Goal: Task Accomplishment & Management: Manage account settings

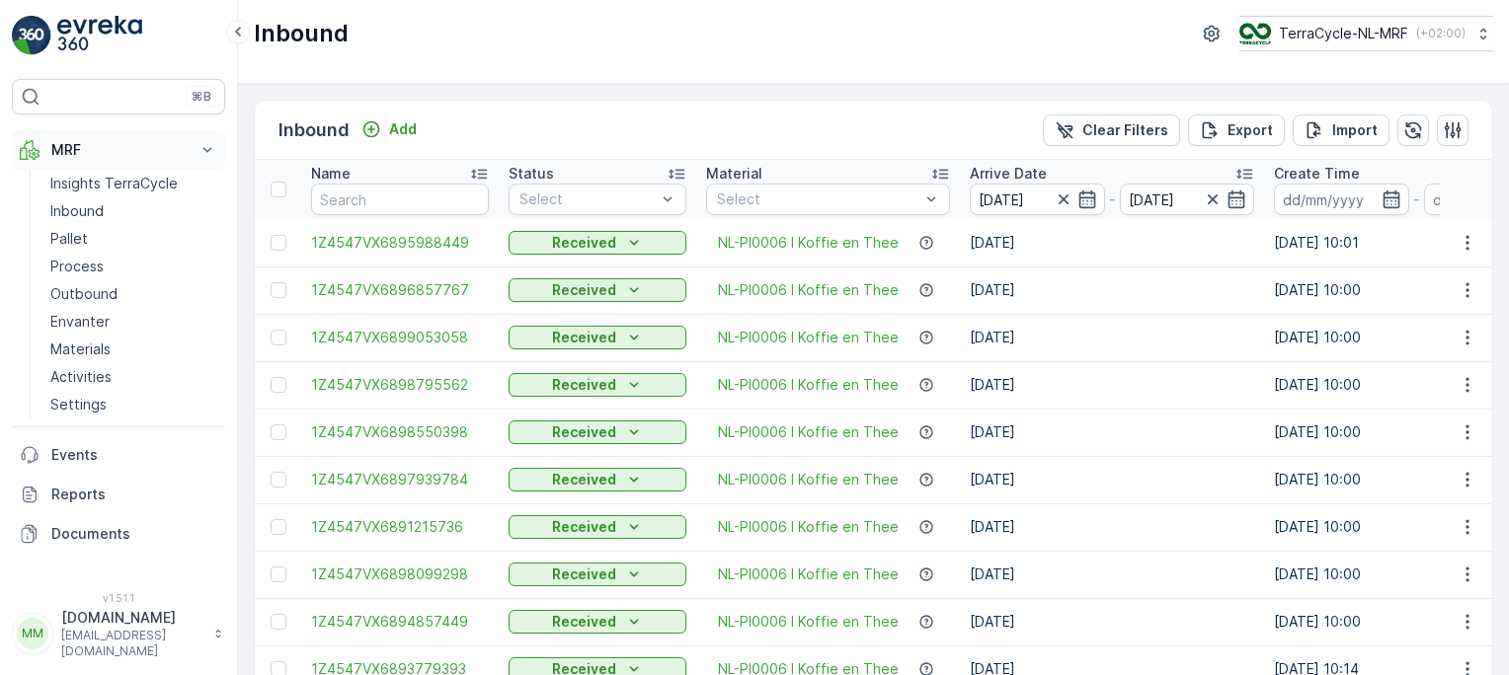
scroll to position [1971, 0]
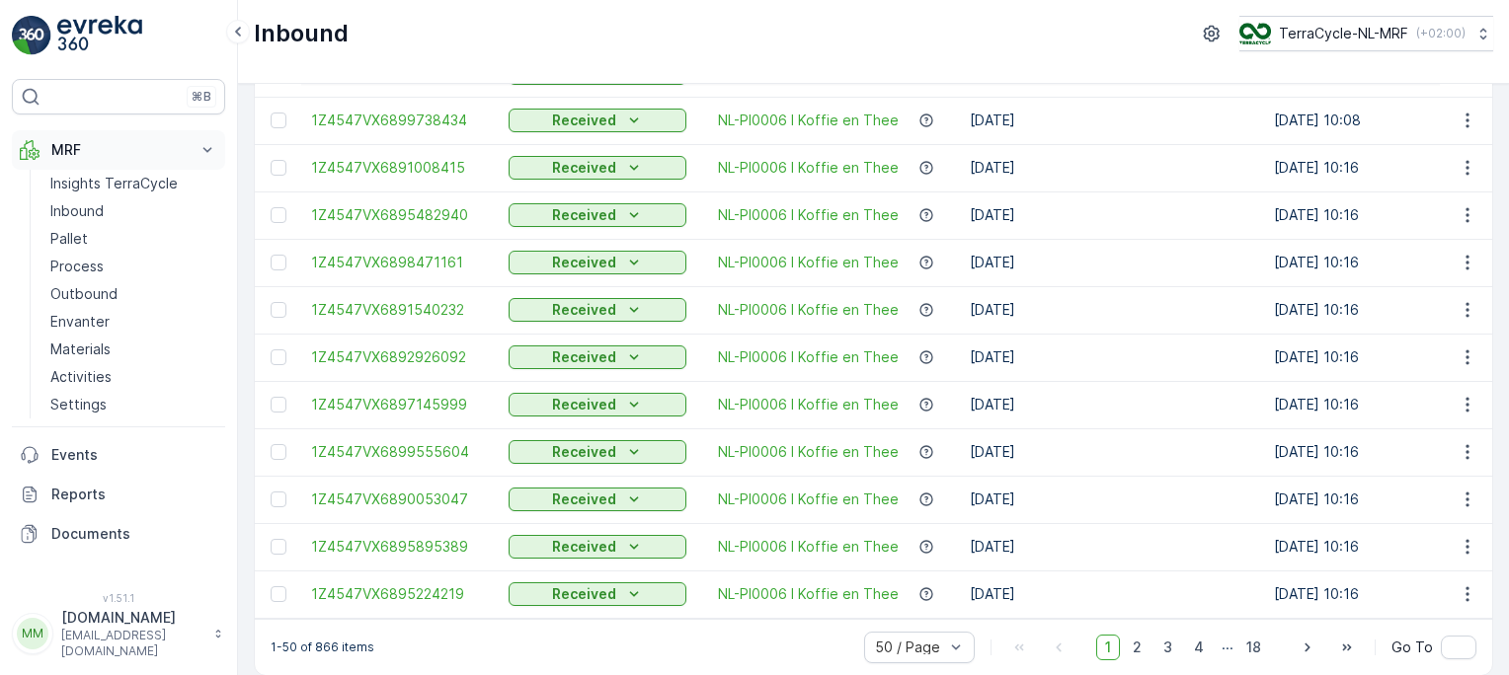
click at [91, 150] on p "MRF" at bounding box center [118, 150] width 134 height 20
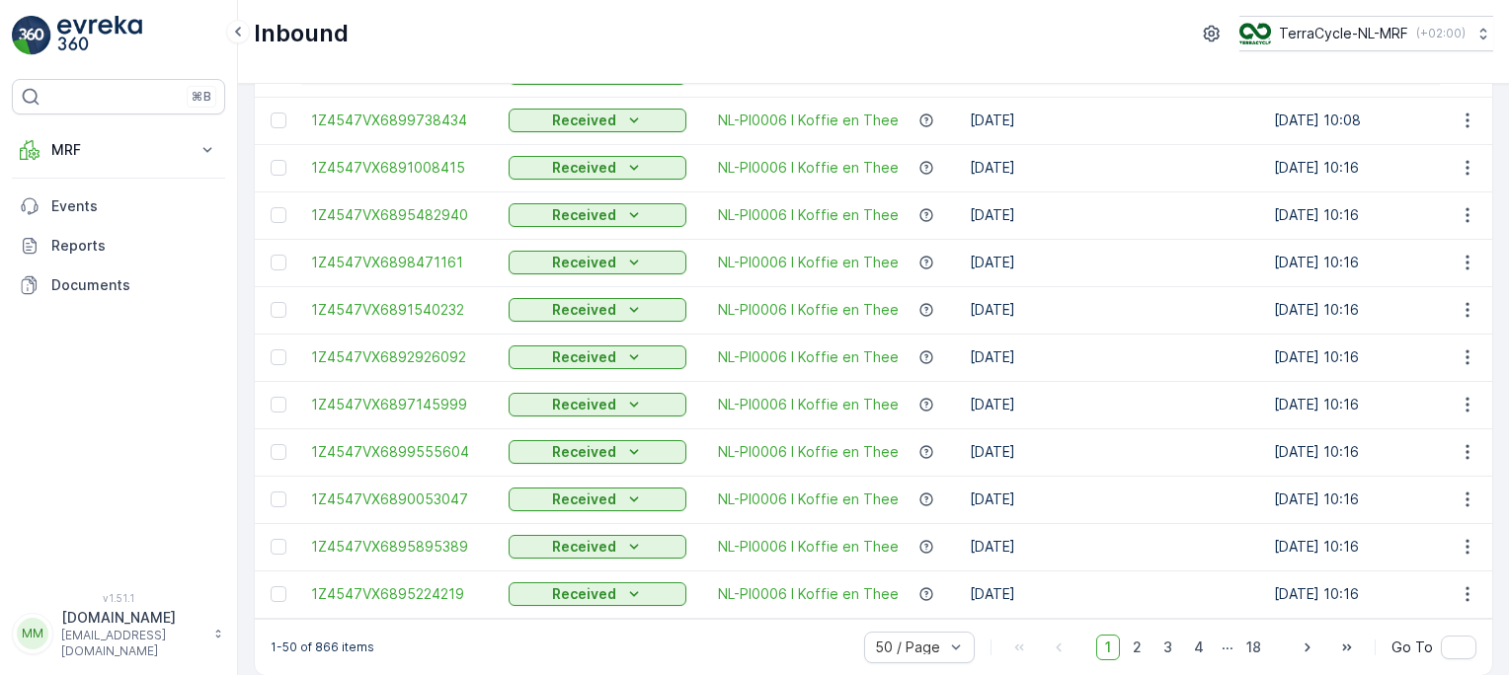
click at [98, 24] on img at bounding box center [99, 36] width 85 height 40
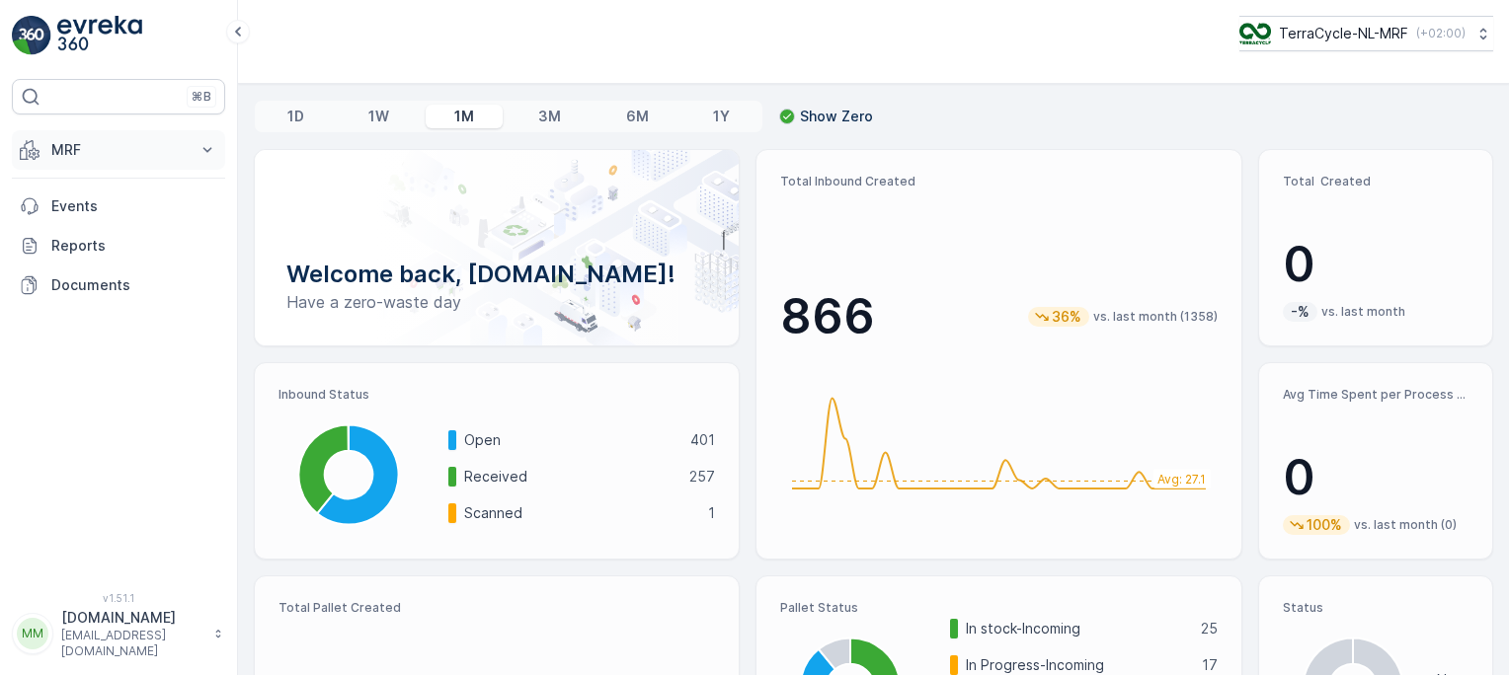
click at [123, 146] on p "MRF" at bounding box center [118, 150] width 134 height 20
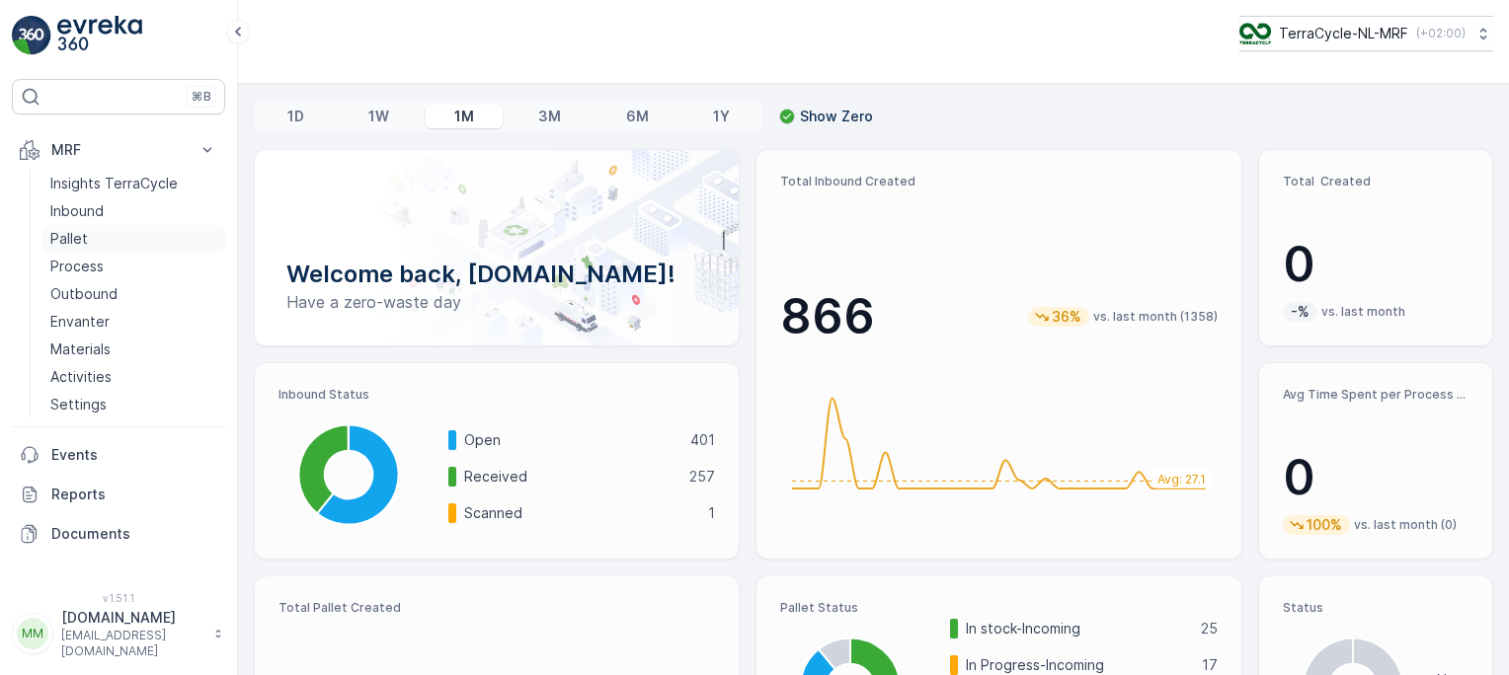
click at [85, 237] on p "Pallet" at bounding box center [69, 239] width 38 height 20
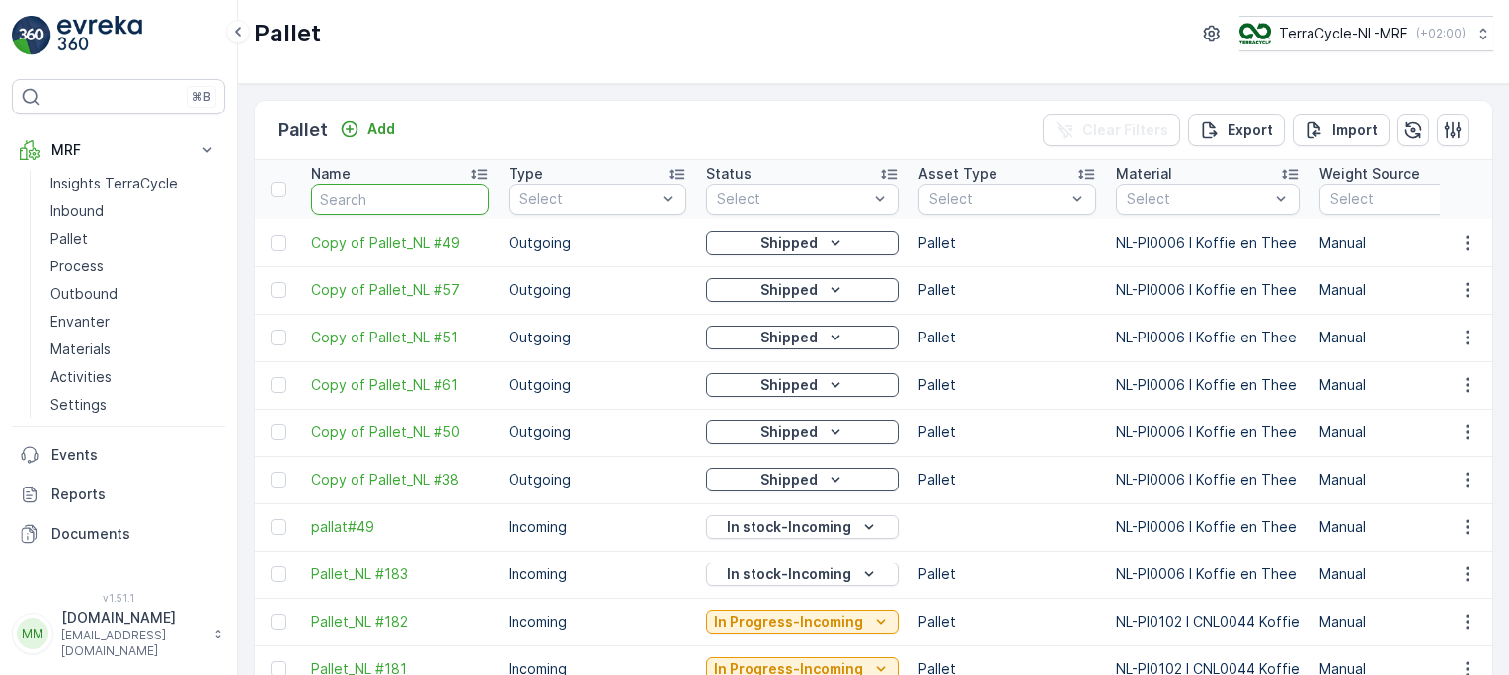
click at [438, 198] on input "text" at bounding box center [400, 200] width 178 height 32
click at [376, 201] on input "text" at bounding box center [400, 200] width 178 height 32
type input "fd"
type input "fd7"
click at [376, 201] on input "fd7" at bounding box center [400, 200] width 178 height 32
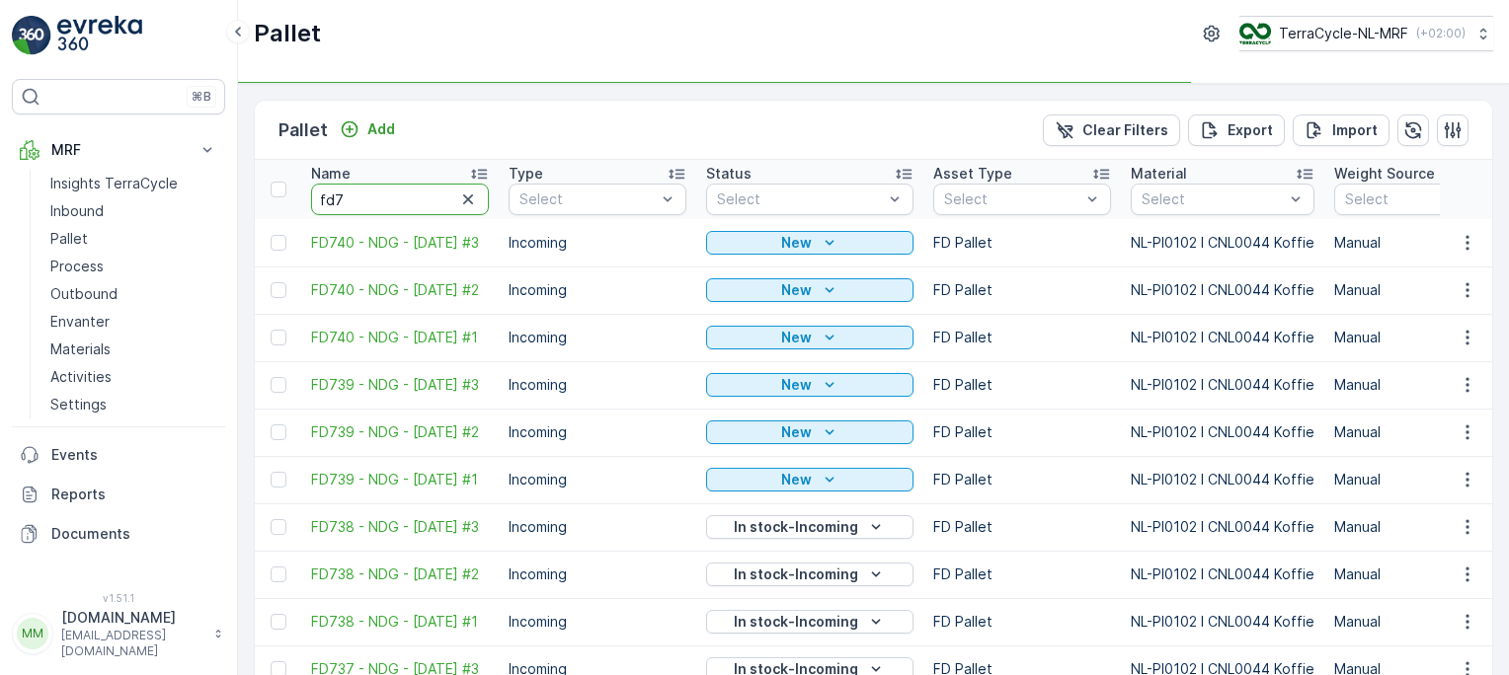
click at [376, 201] on input "fd7" at bounding box center [400, 200] width 178 height 32
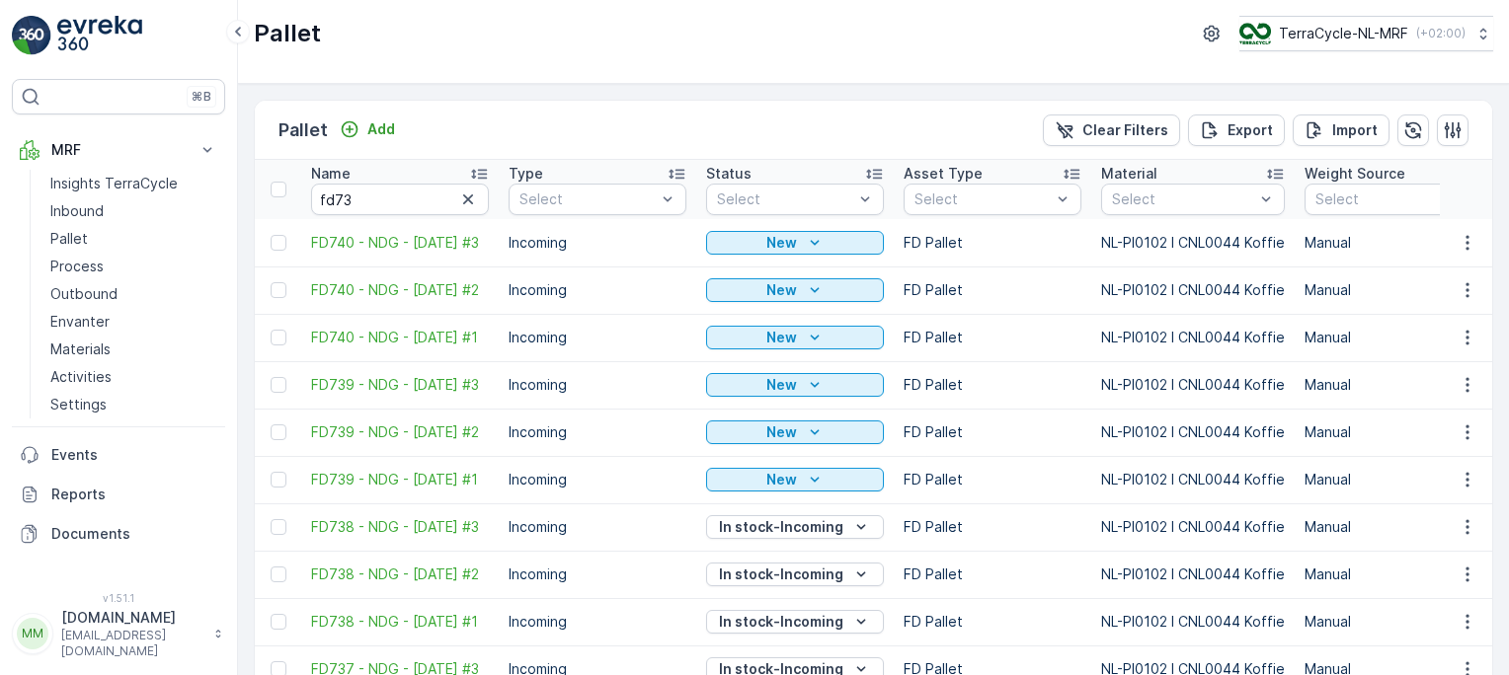
type input "fd7"
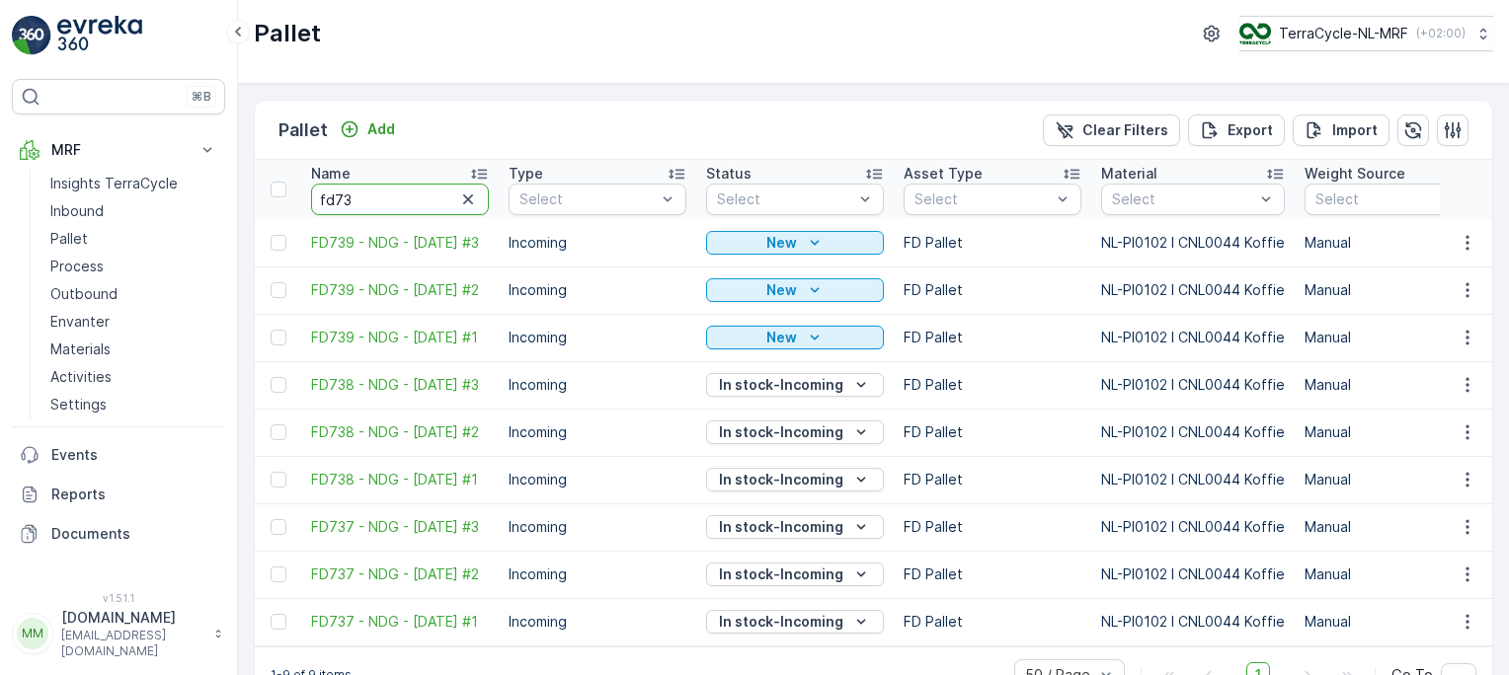
click at [376, 201] on input "fd73" at bounding box center [400, 200] width 178 height 32
type input "fd739"
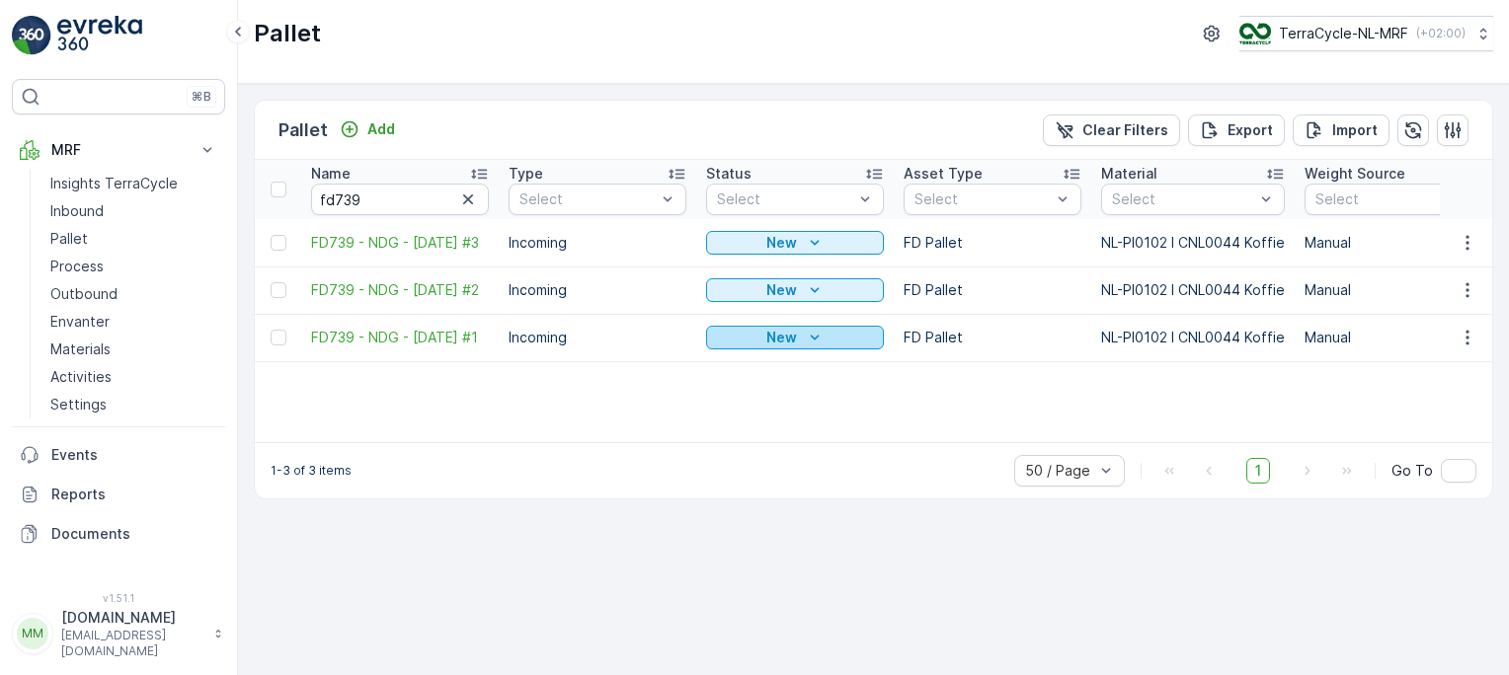
click at [815, 339] on icon "New" at bounding box center [814, 337] width 9 height 5
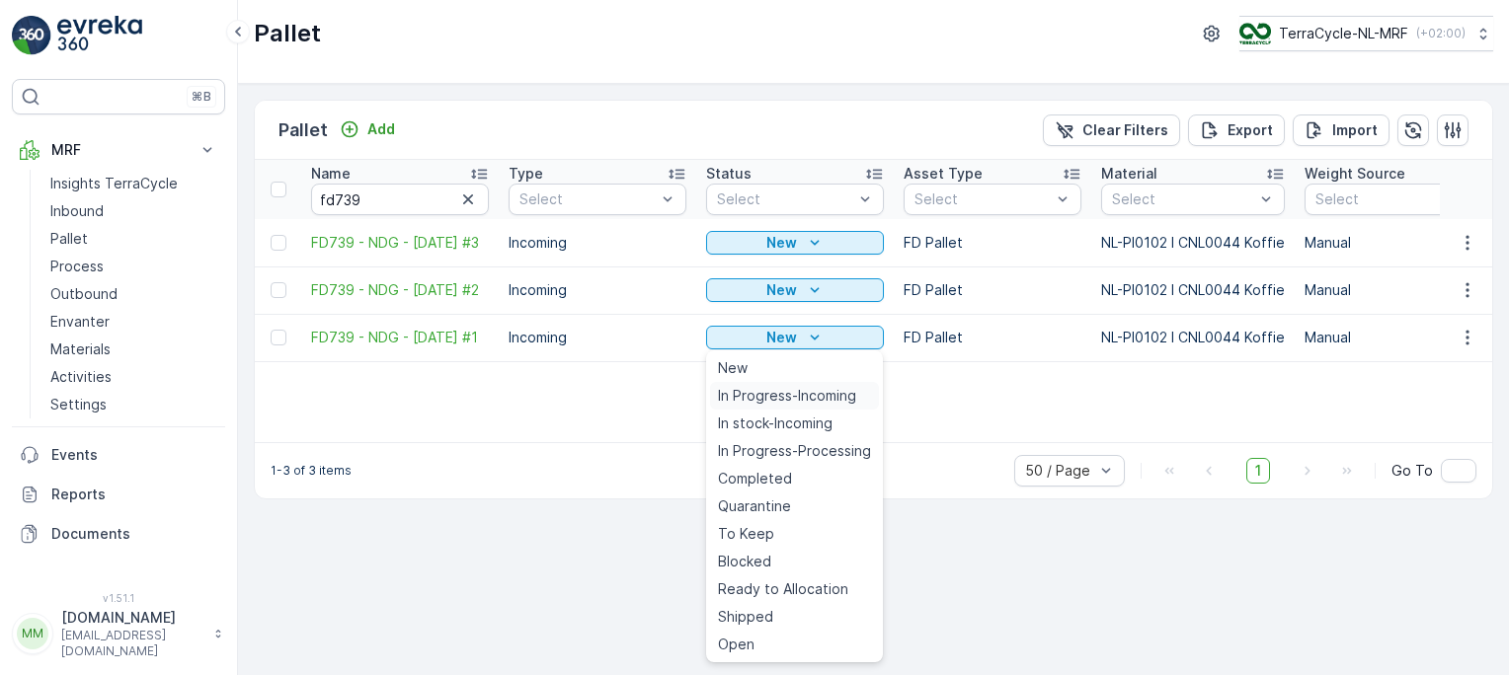
click at [776, 395] on span "In Progress-Incoming" at bounding box center [787, 396] width 138 height 20
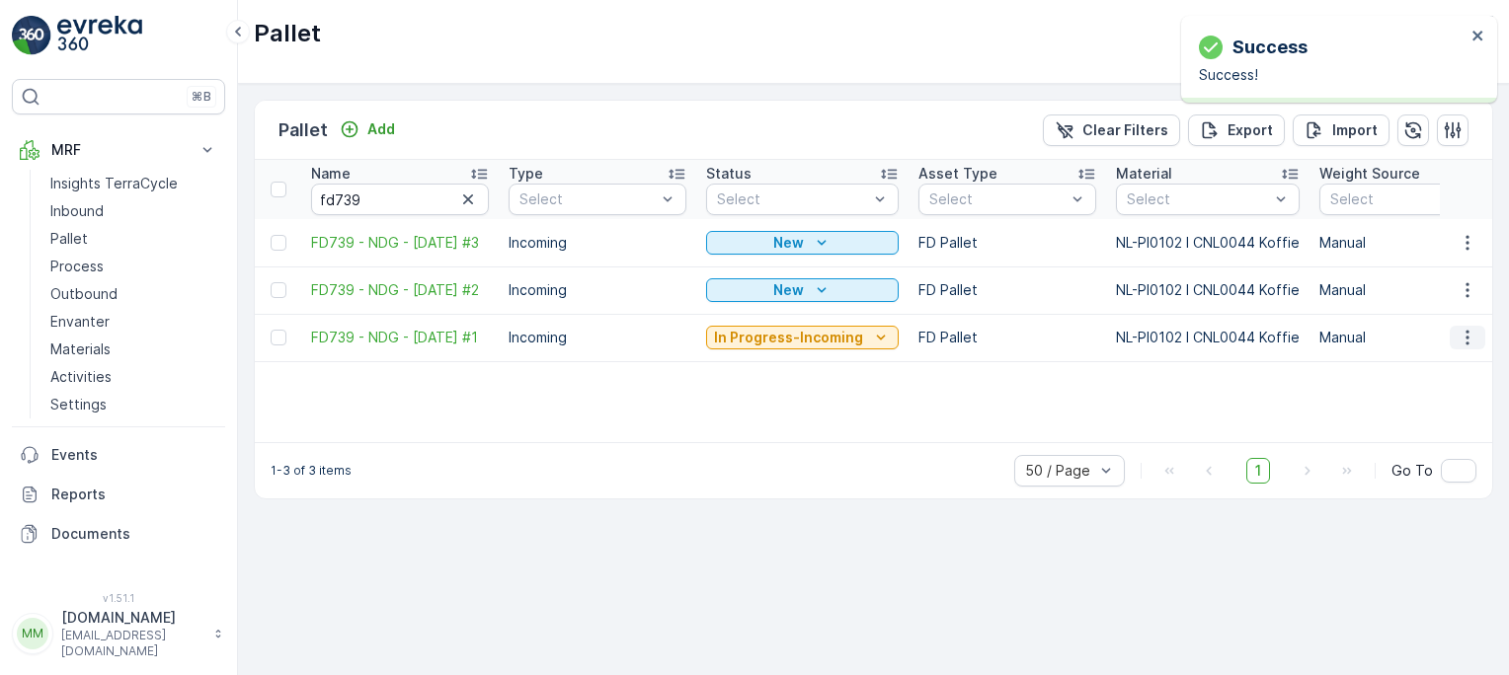
click at [1462, 344] on icon "button" at bounding box center [1468, 338] width 20 height 20
click at [1404, 391] on span "Edit Pallet" at bounding box center [1419, 396] width 67 height 20
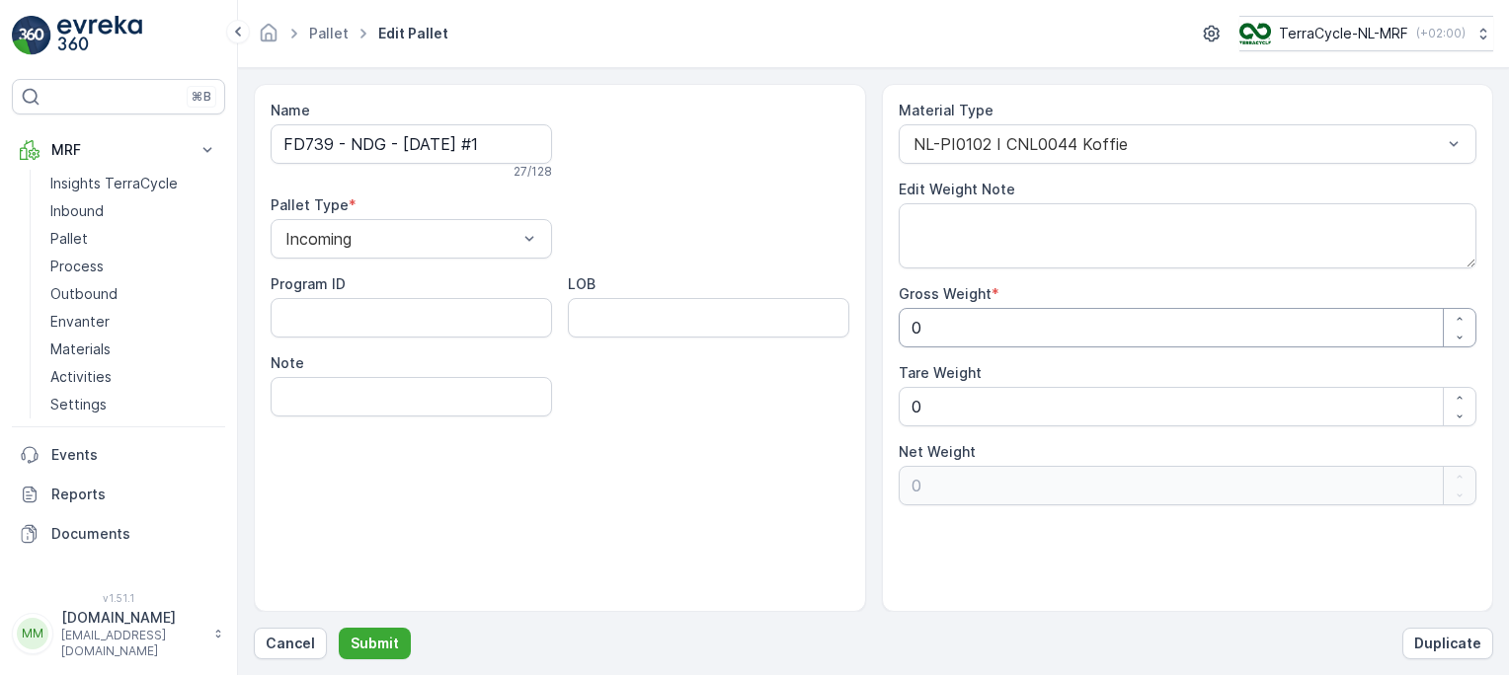
click at [1070, 336] on Weight "0" at bounding box center [1188, 328] width 579 height 40
type Weight "1"
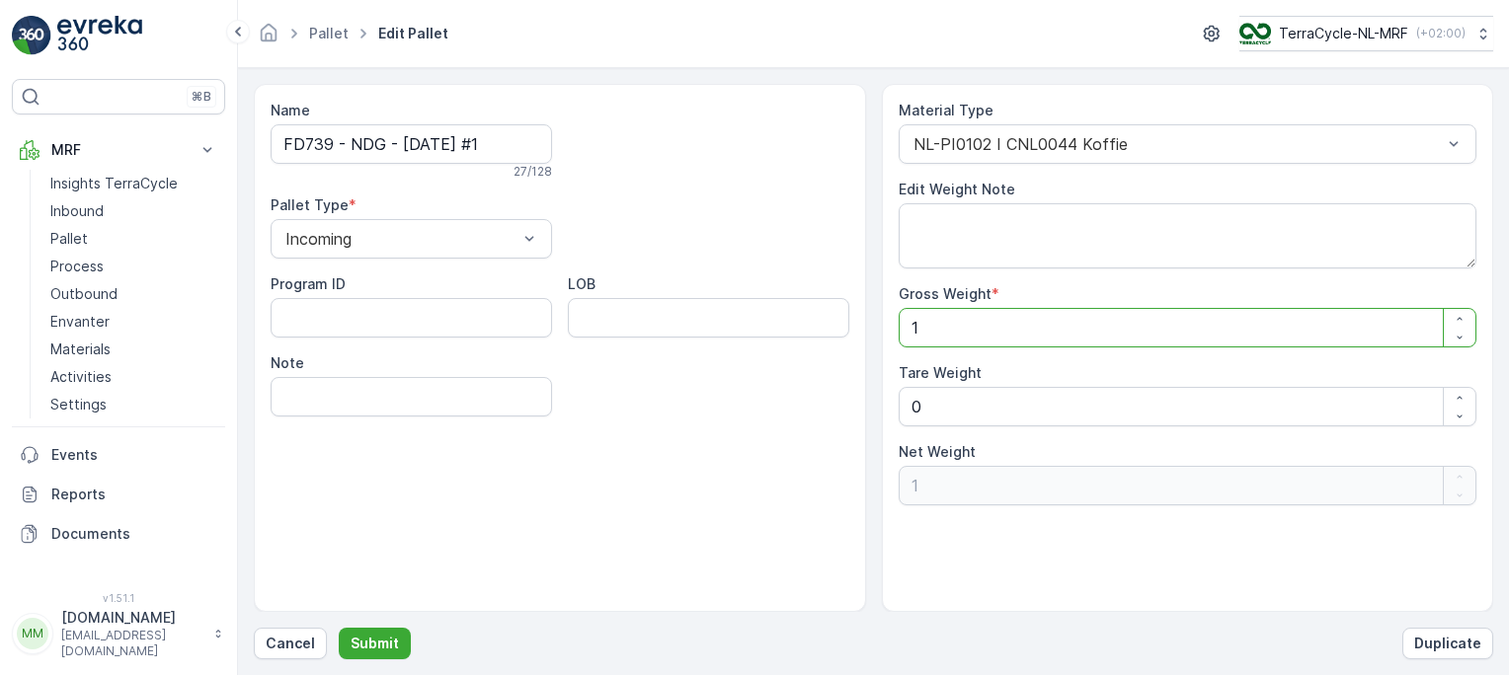
type Weight "11"
type Weight "115"
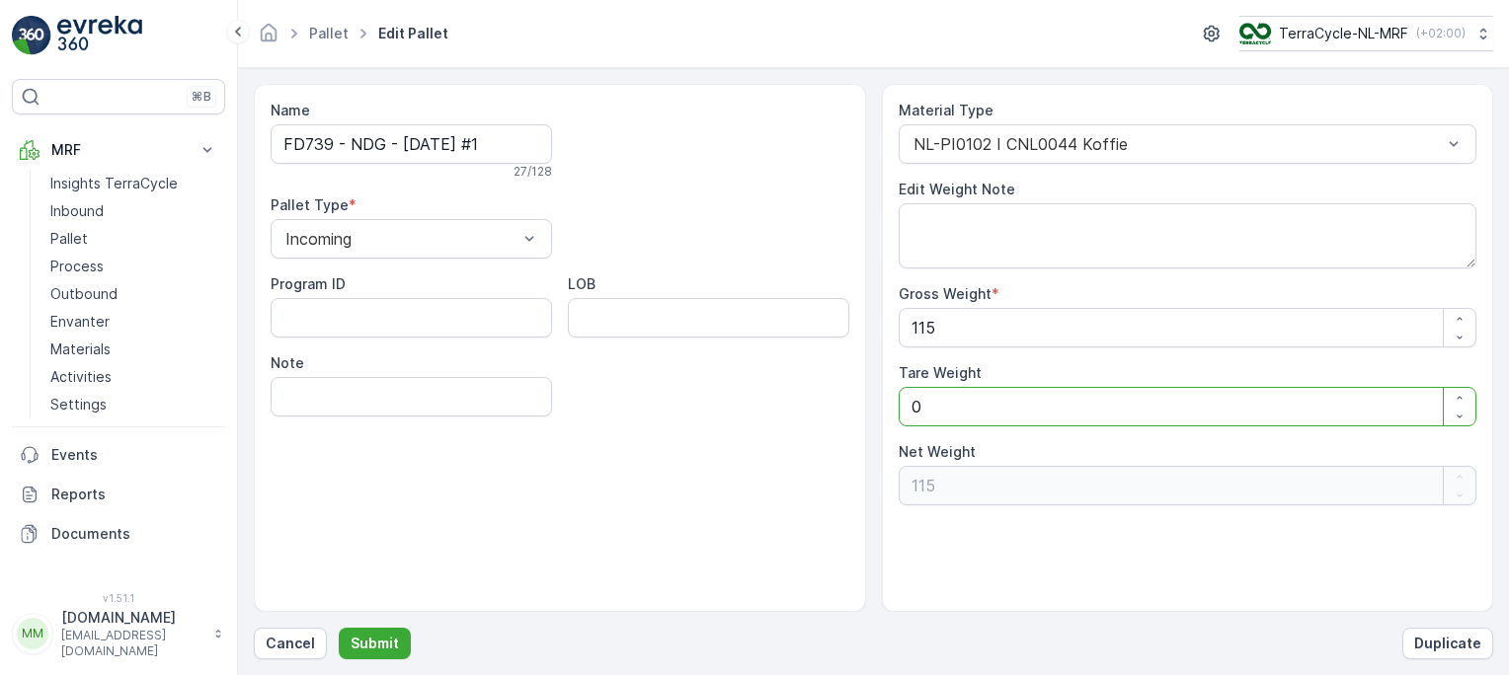
click at [1003, 407] on Weight "0" at bounding box center [1188, 407] width 579 height 40
type Weight "0"
type Weight "1"
type Weight "114"
type Weight "1"
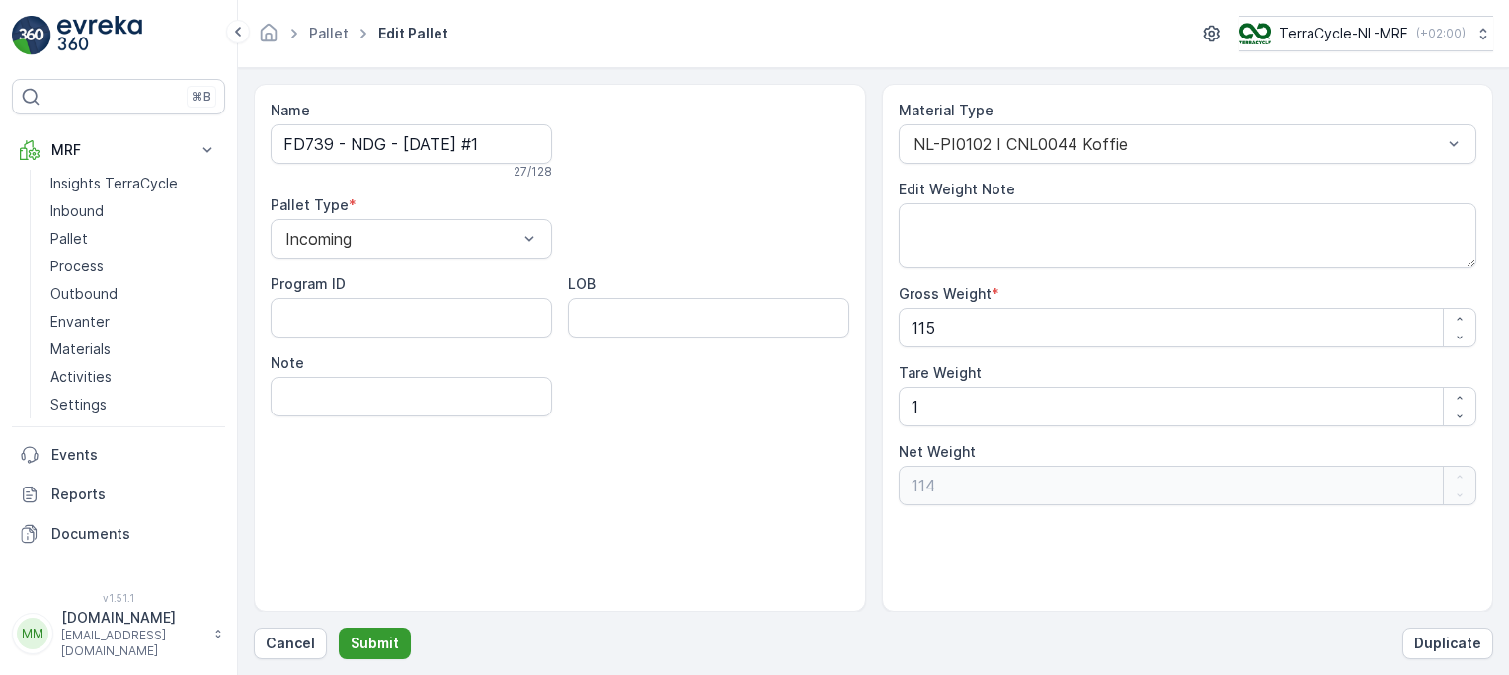
click at [379, 648] on p "Submit" at bounding box center [375, 644] width 48 height 20
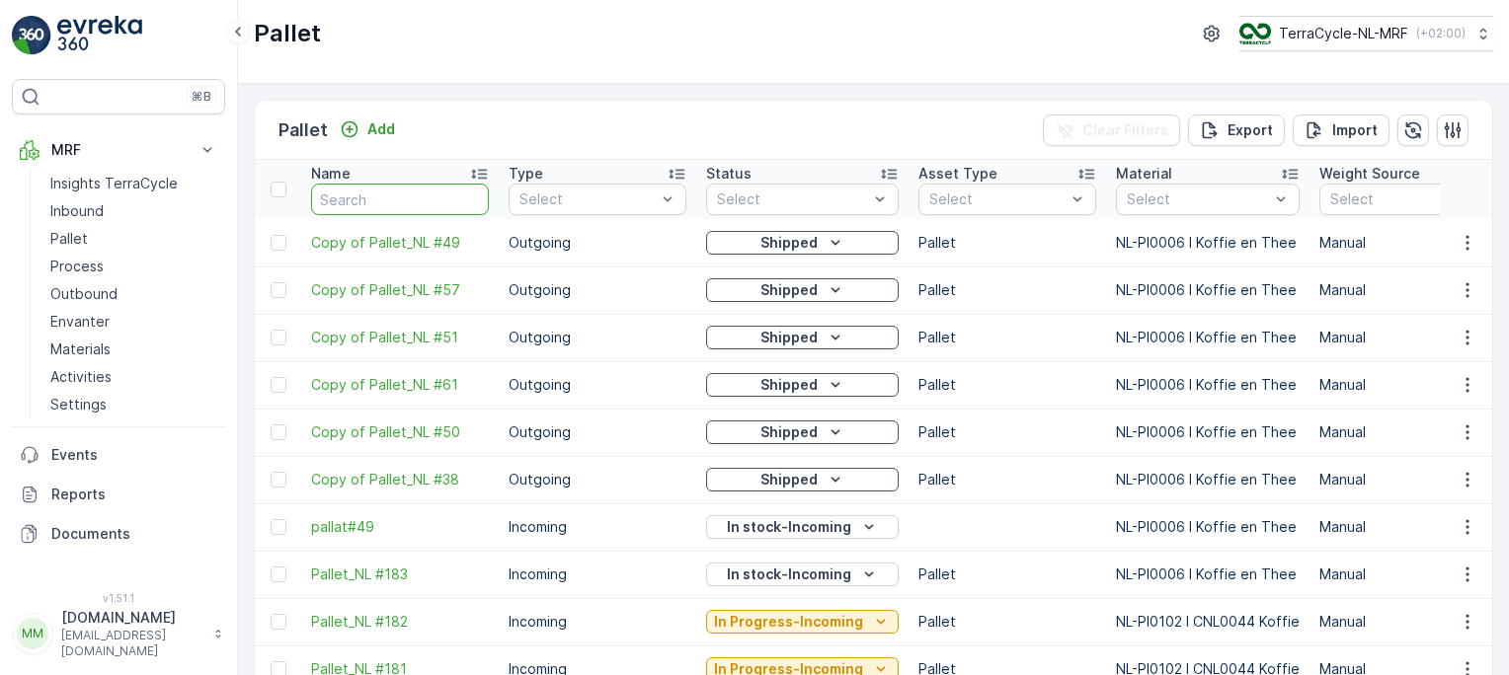
click at [419, 205] on input "text" at bounding box center [400, 200] width 178 height 32
type input "fd"
type input "fd7"
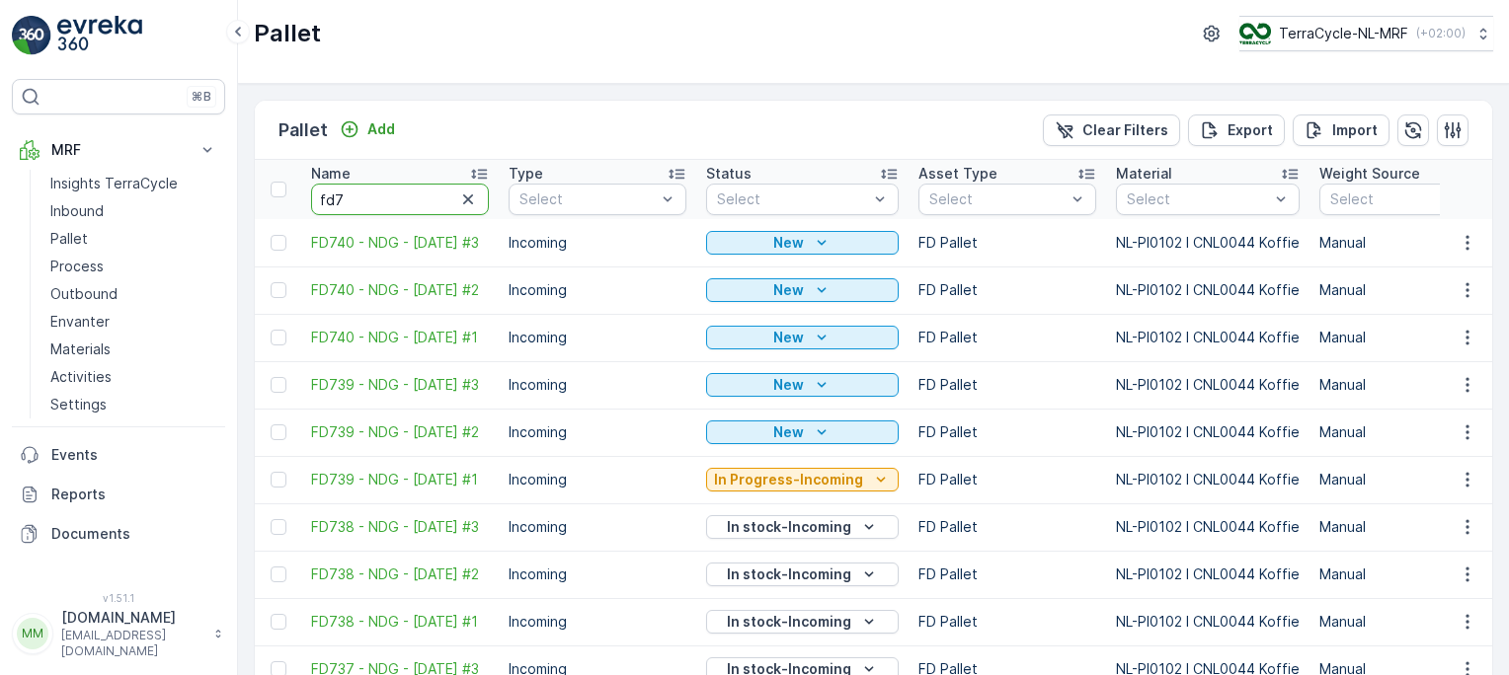
click at [419, 205] on input "fd7" at bounding box center [400, 200] width 178 height 32
type input "fd739"
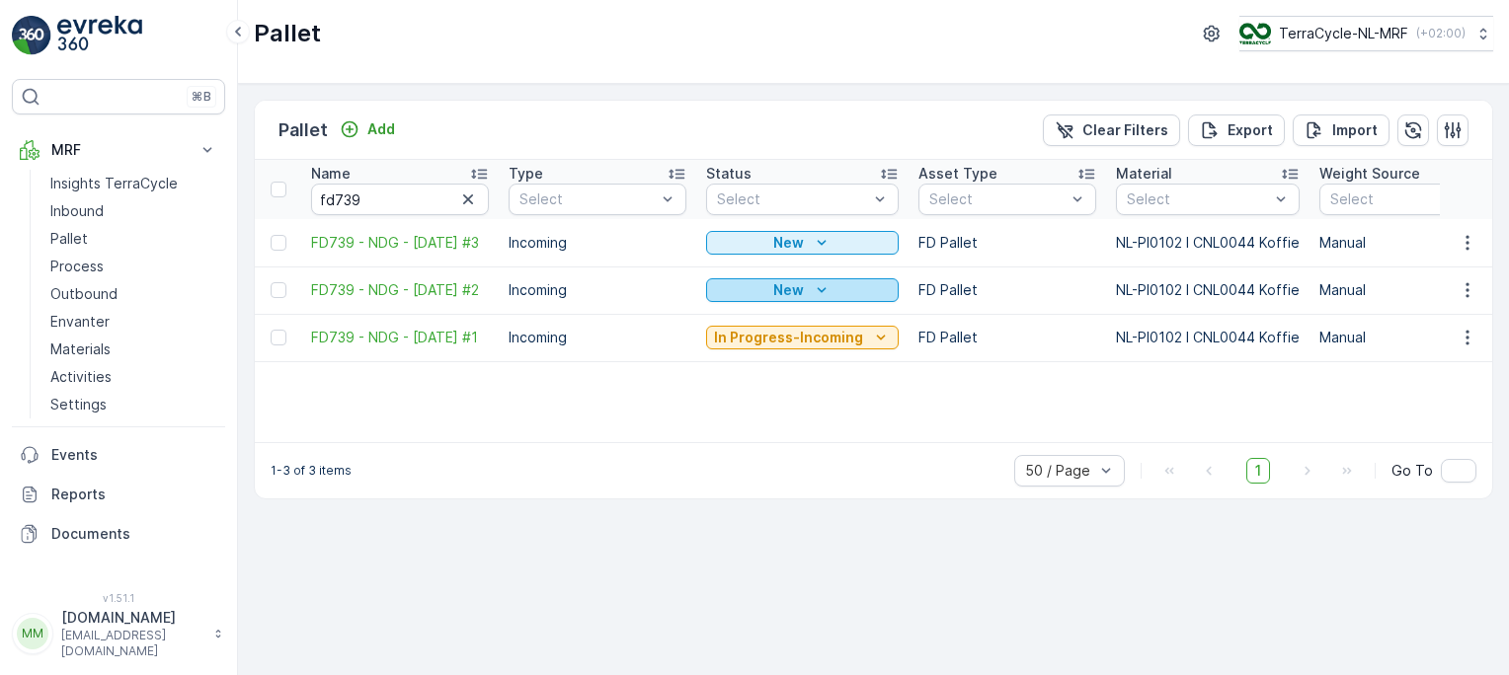
click at [797, 288] on p "New" at bounding box center [788, 290] width 31 height 20
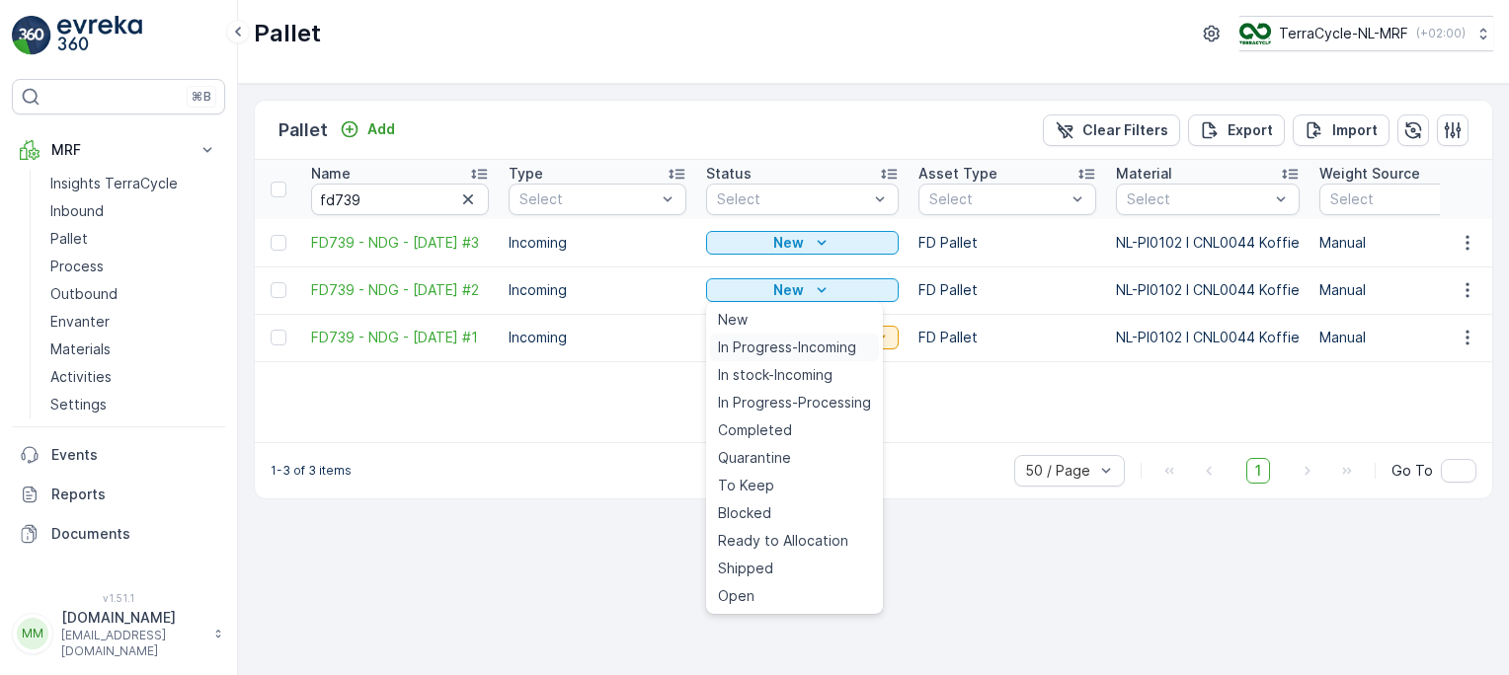
click at [778, 357] on div "In Progress-Incoming" at bounding box center [794, 348] width 169 height 28
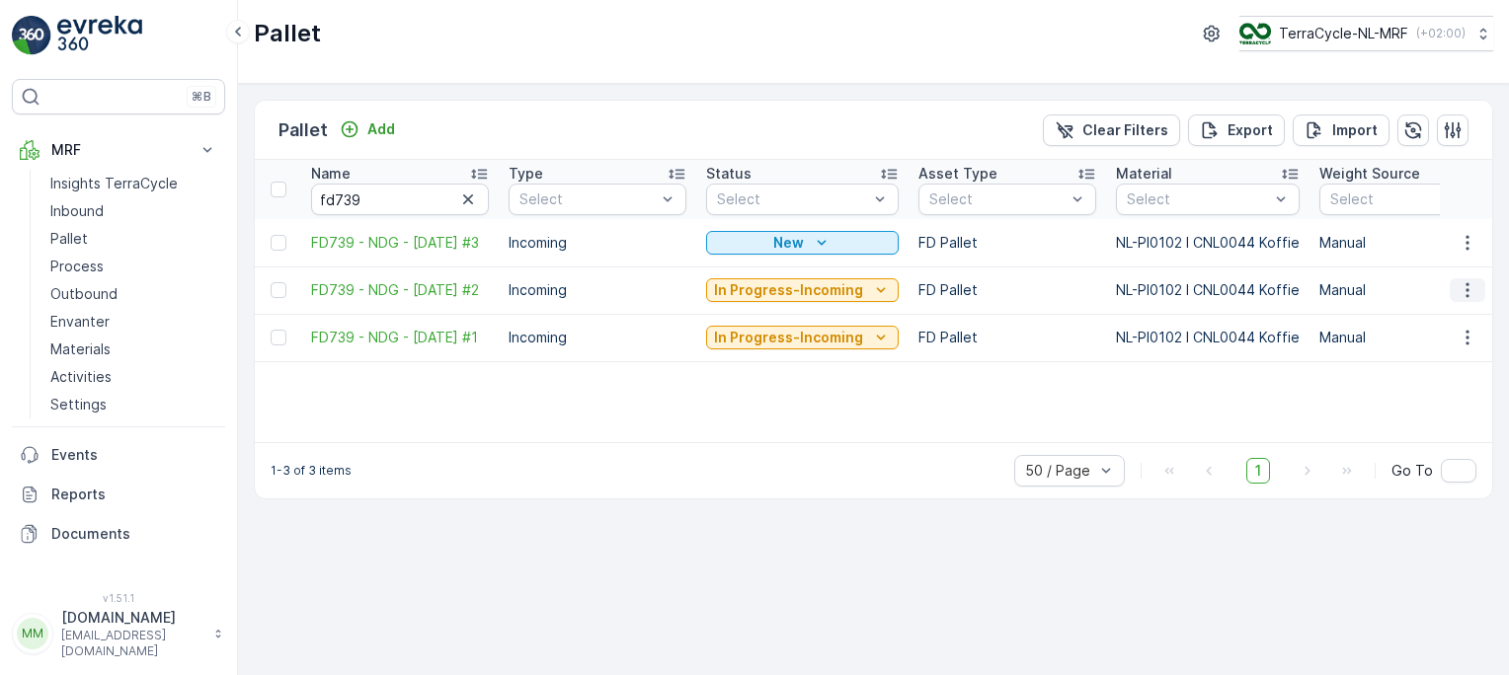
click at [1463, 296] on icon "button" at bounding box center [1468, 290] width 20 height 20
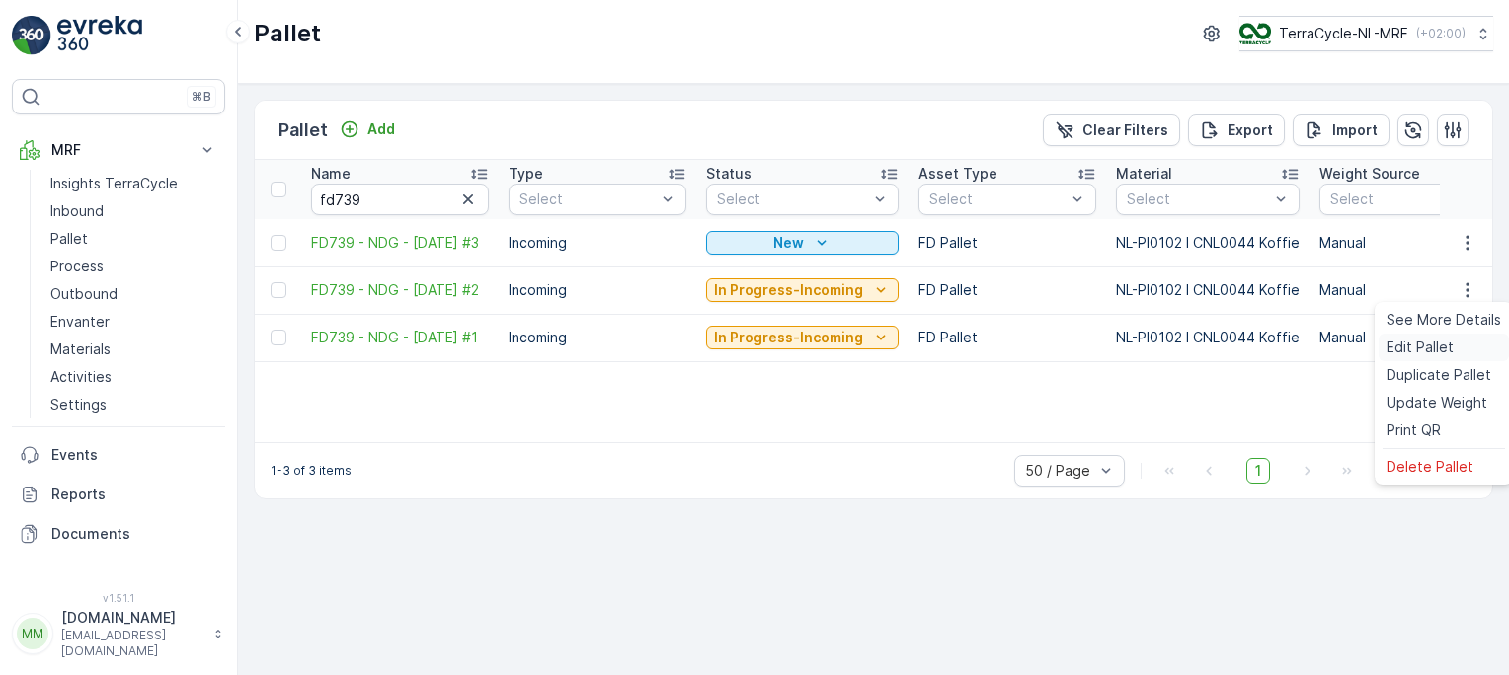
click at [1422, 346] on span "Edit Pallet" at bounding box center [1419, 348] width 67 height 20
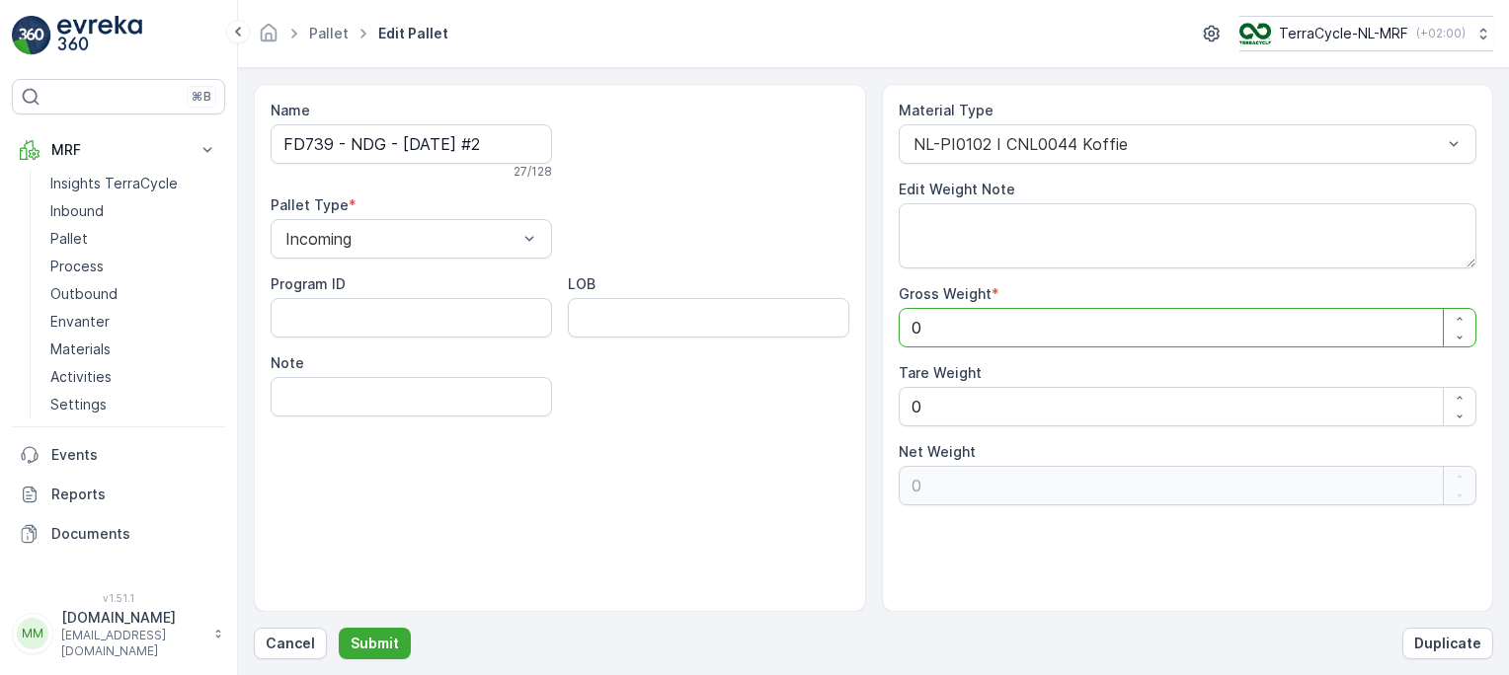
click at [1013, 324] on Weight "0" at bounding box center [1188, 328] width 579 height 40
type Weight "8"
type Weight "82"
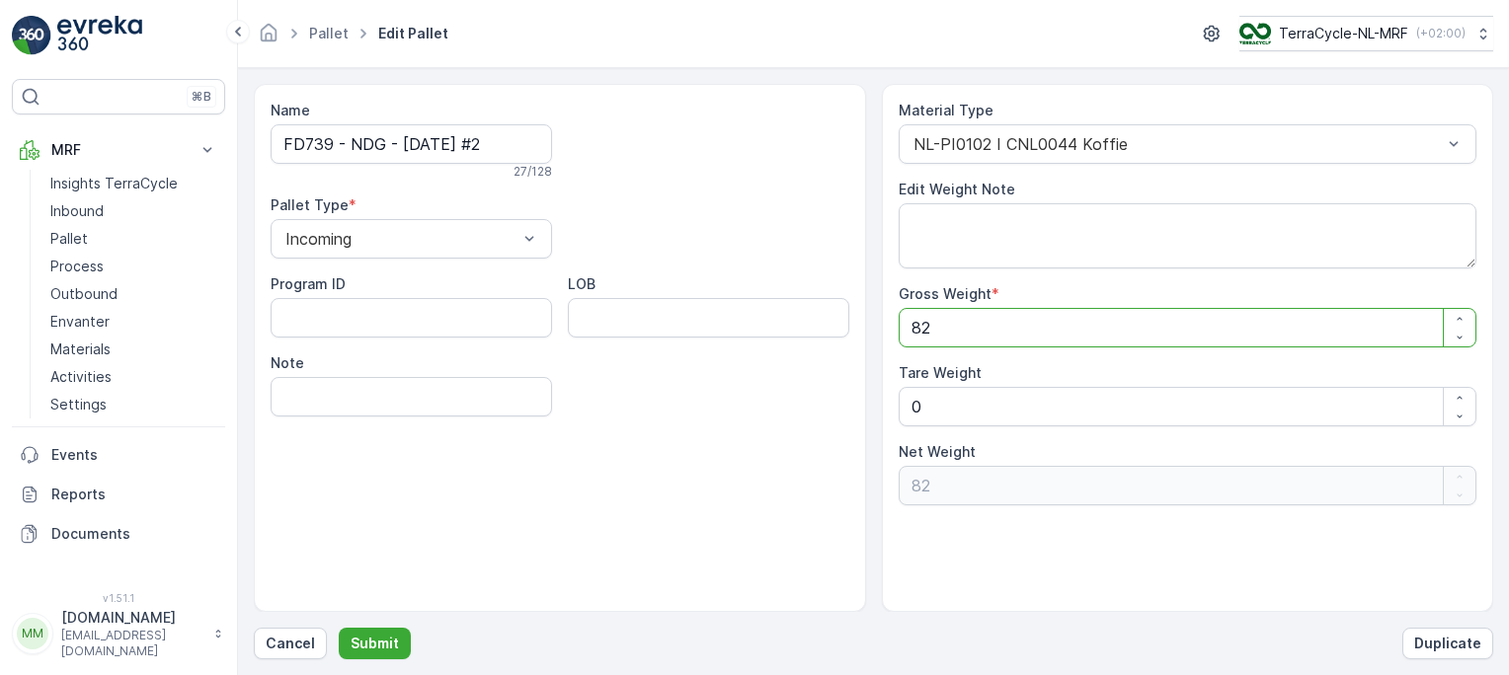
type Weight "82"
click at [954, 399] on Weight "0" at bounding box center [1188, 407] width 579 height 40
type Weight "0"
type Weight "1"
type Weight "81"
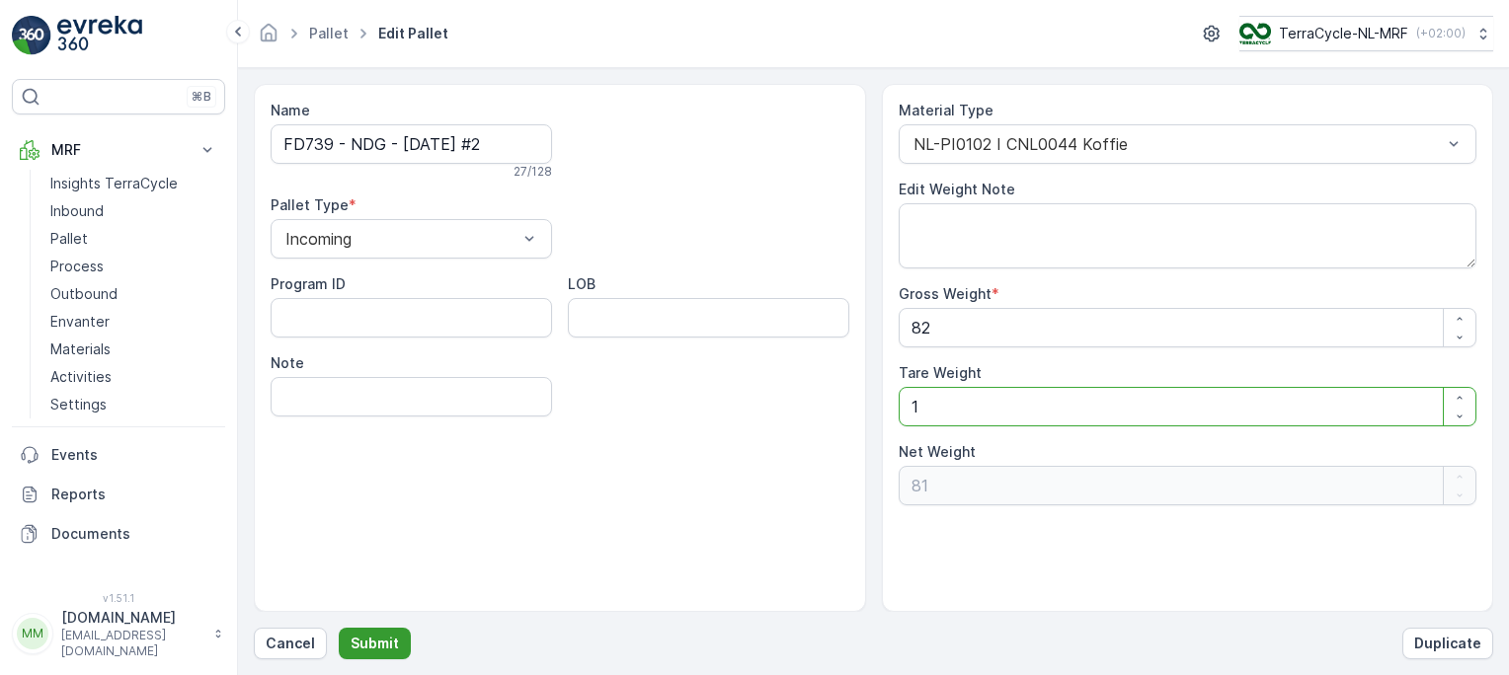
type Weight "1"
click at [366, 640] on p "Submit" at bounding box center [375, 644] width 48 height 20
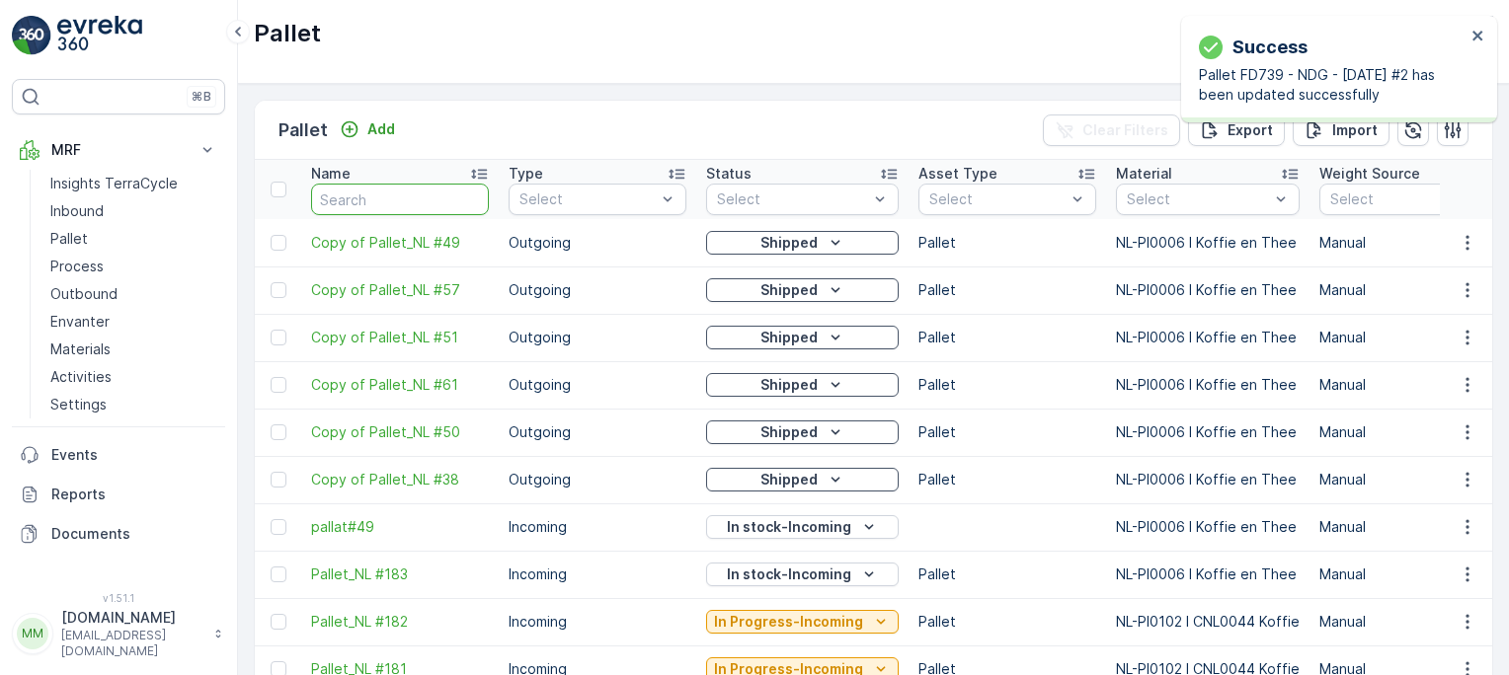
drag, startPoint x: 889, startPoint y: 433, endPoint x: 407, endPoint y: 197, distance: 536.6
click at [407, 197] on input "text" at bounding box center [400, 200] width 178 height 32
click at [382, 199] on input "text" at bounding box center [400, 200] width 178 height 32
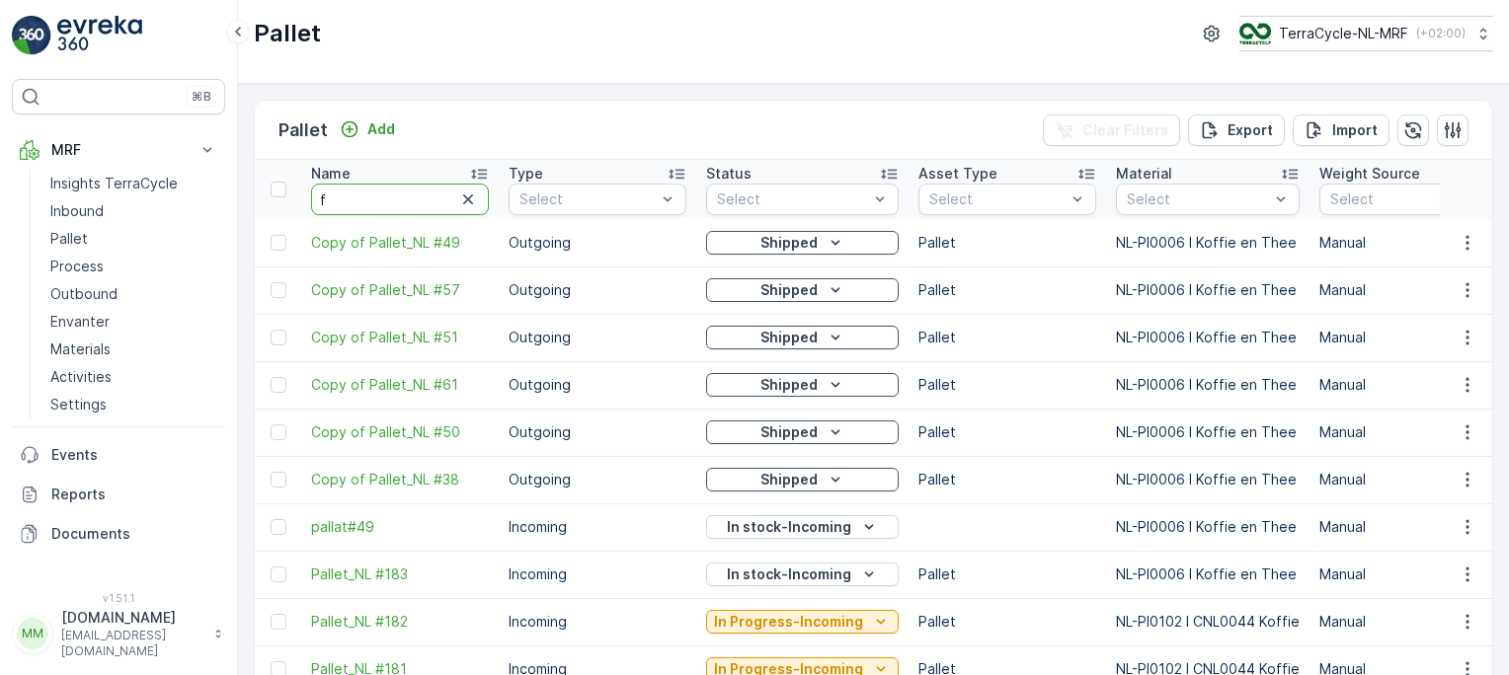
type input "fd"
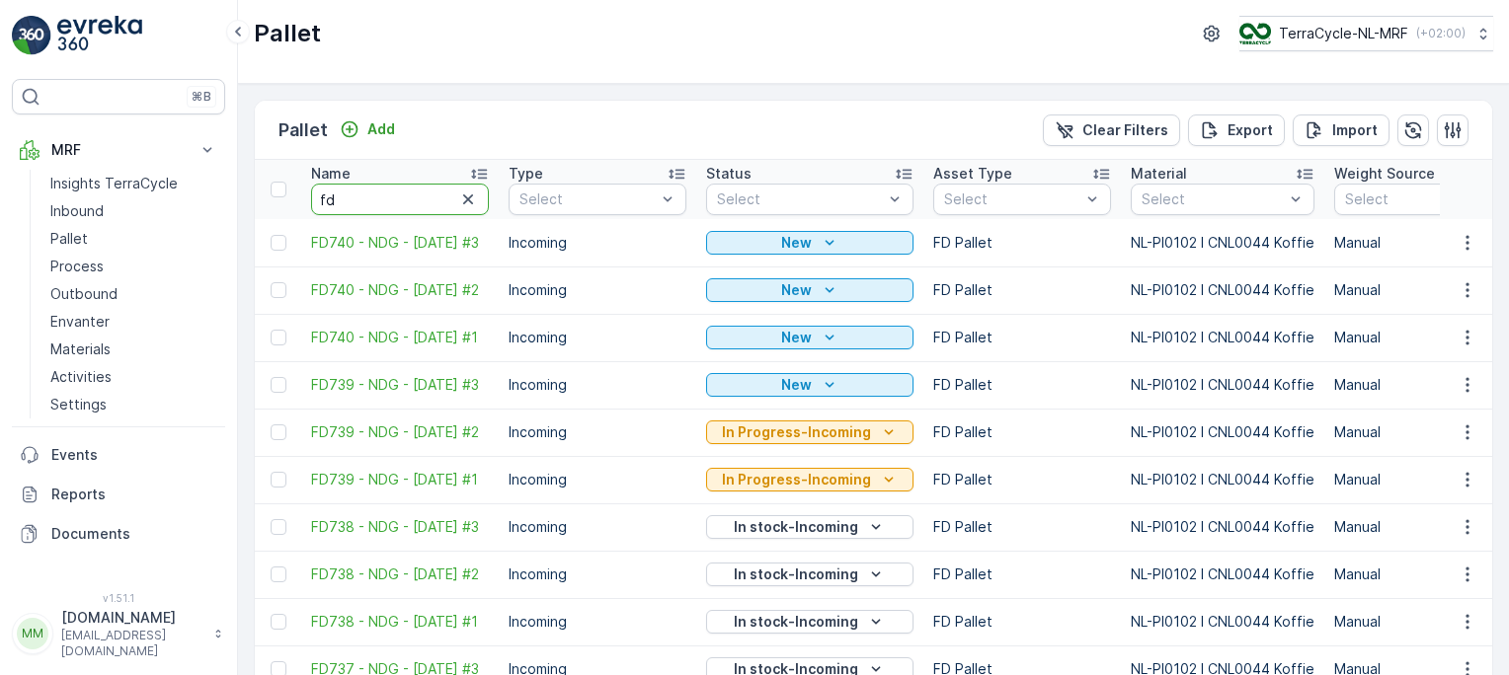
click at [382, 199] on input "fd" at bounding box center [400, 200] width 178 height 32
click at [394, 517] on span "FD738 - NDG - [DATE] #3" at bounding box center [400, 527] width 178 height 20
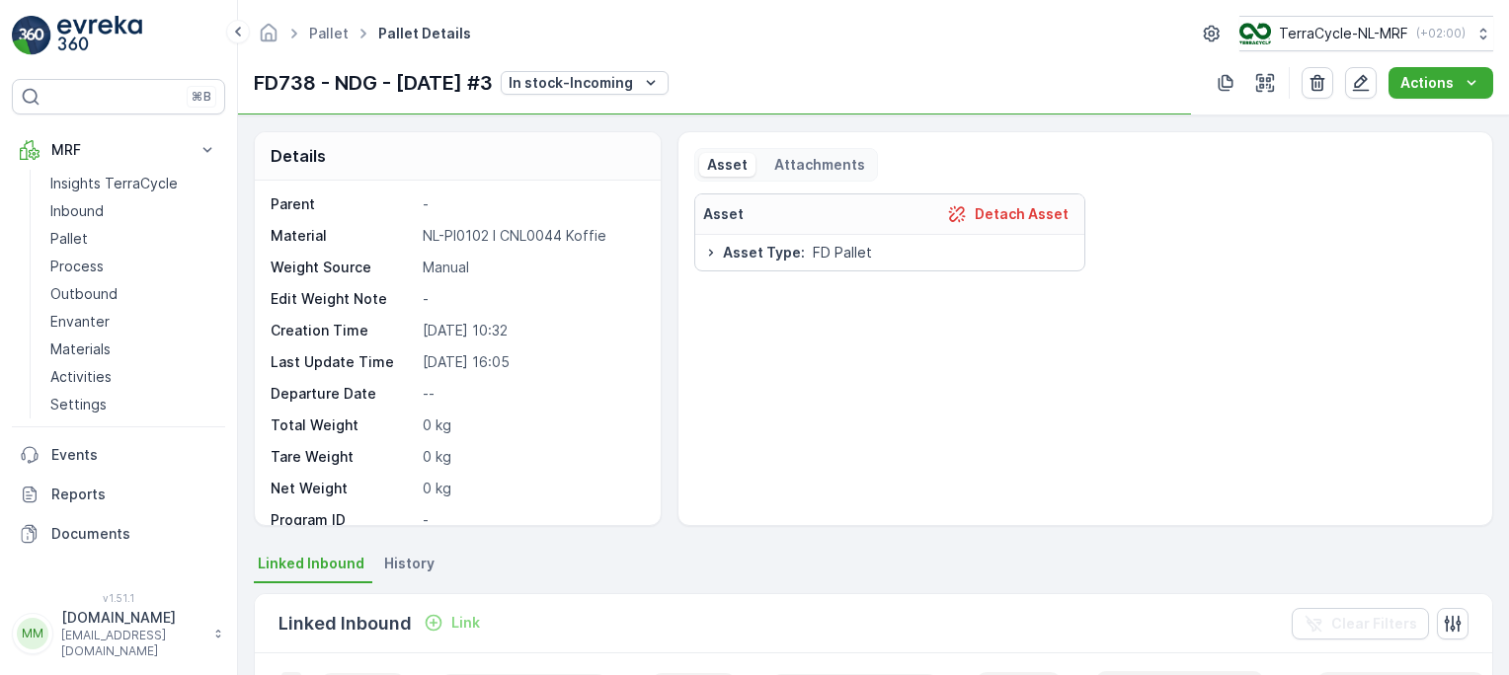
scroll to position [117, 0]
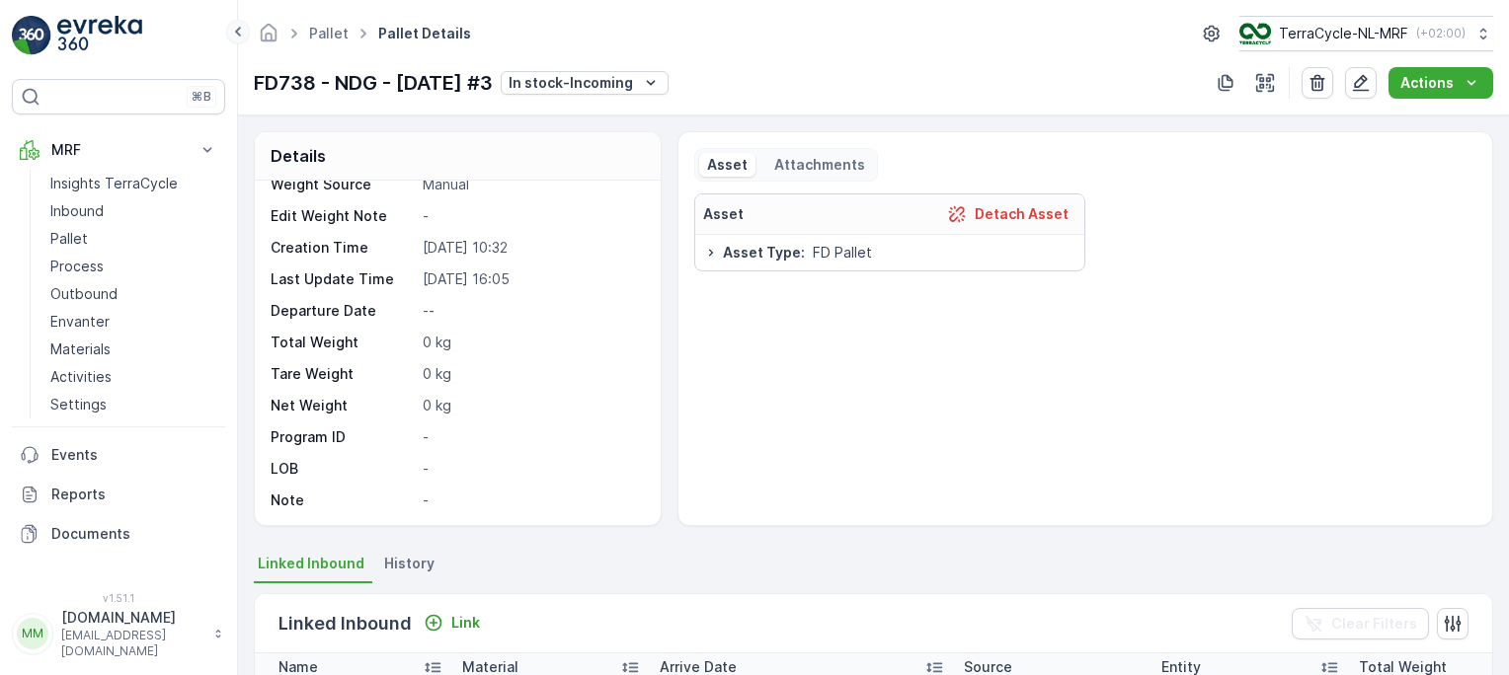
click at [237, 29] on icon at bounding box center [238, 32] width 6 height 10
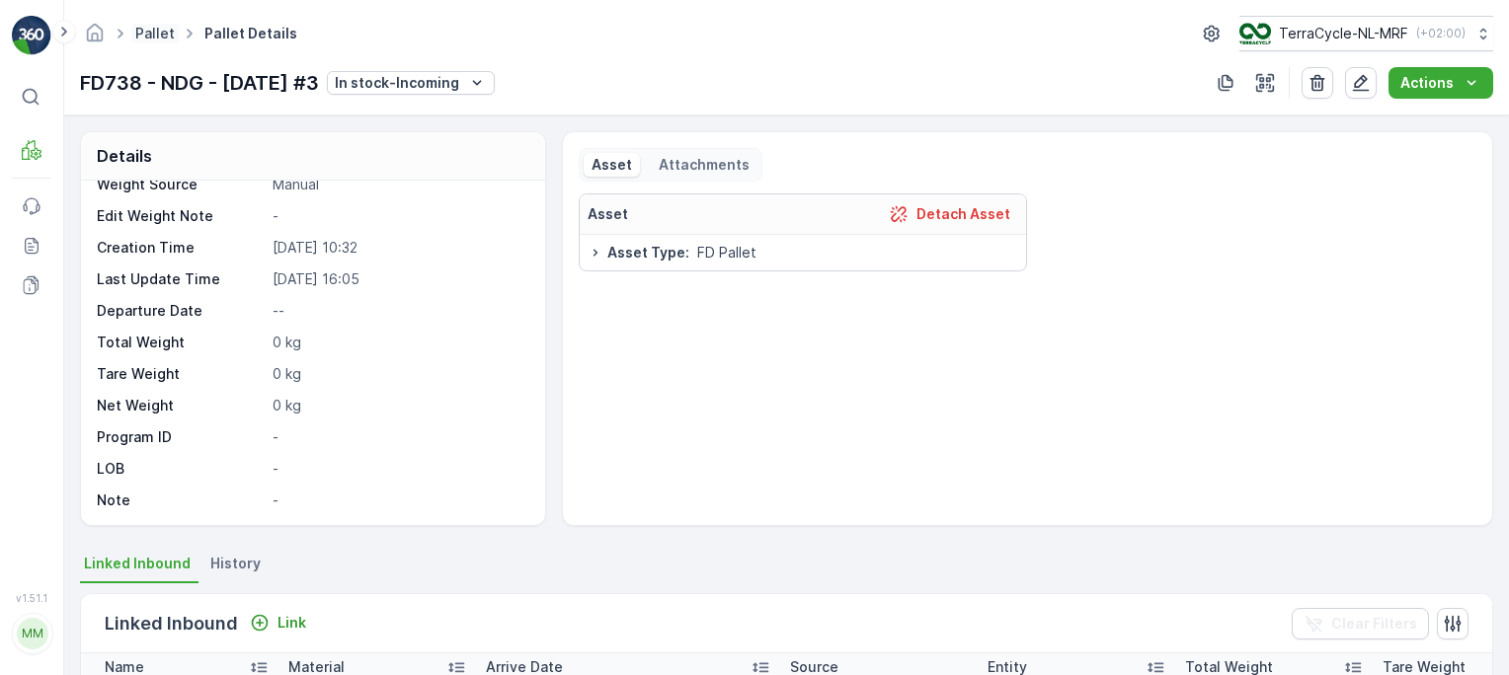
drag, startPoint x: 57, startPoint y: 28, endPoint x: 161, endPoint y: 36, distance: 104.0
click at [161, 36] on div "⌘B MRF Events Reports Documents v 1.51.1 MM [DOMAIN_NAME] [DOMAIN_NAME][EMAIL_A…" at bounding box center [754, 337] width 1509 height 675
click at [161, 36] on link "Pallet" at bounding box center [155, 33] width 40 height 17
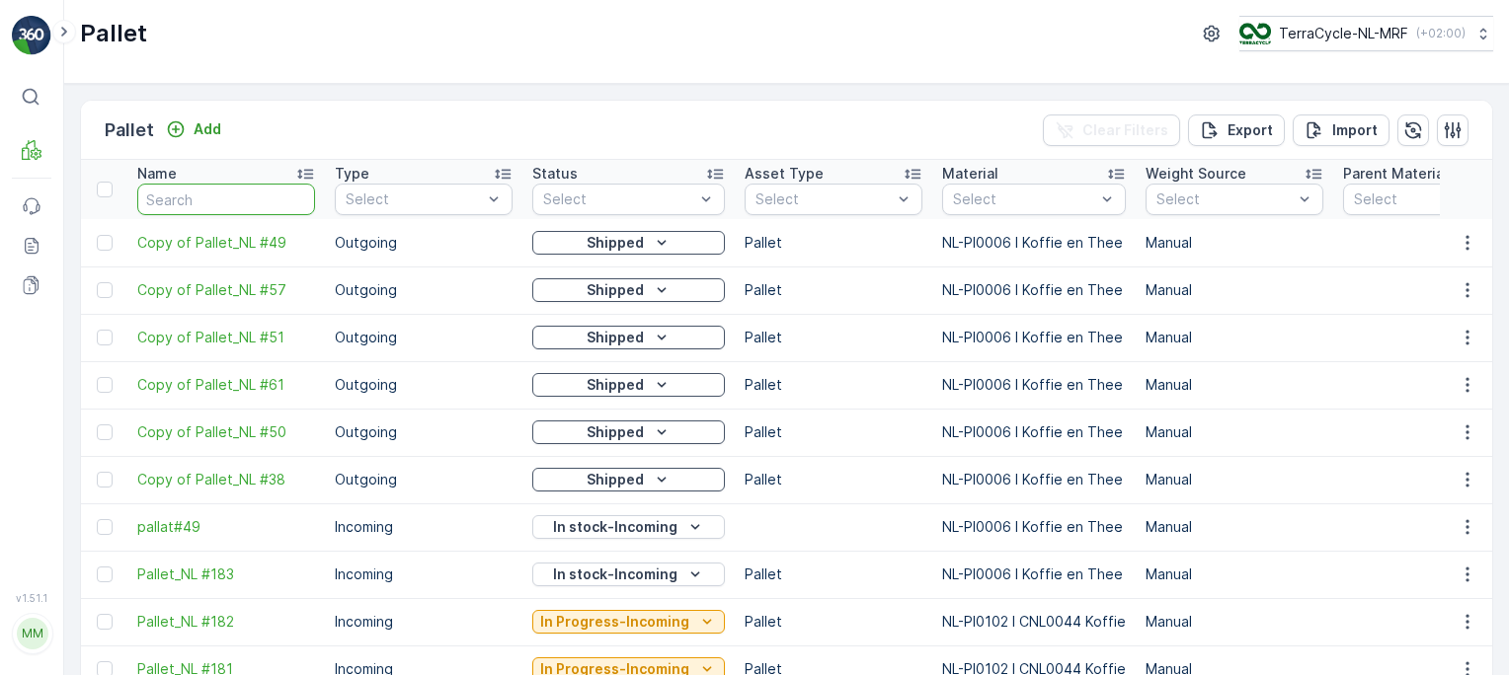
click at [270, 190] on input "text" at bounding box center [226, 200] width 178 height 32
type input "fd"
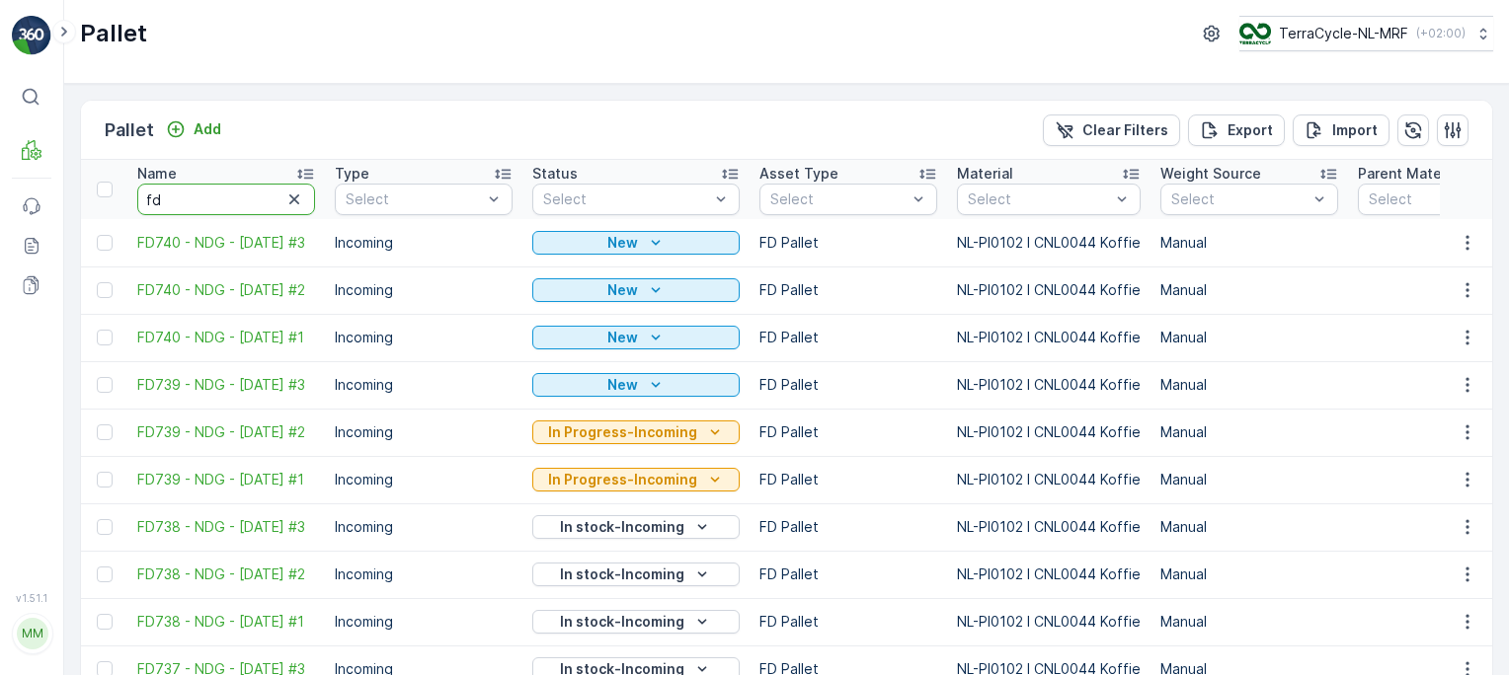
click at [270, 190] on input "fd" at bounding box center [226, 200] width 178 height 32
type input "fd7"
click at [270, 190] on input "fd7" at bounding box center [226, 200] width 178 height 32
type input "fd73"
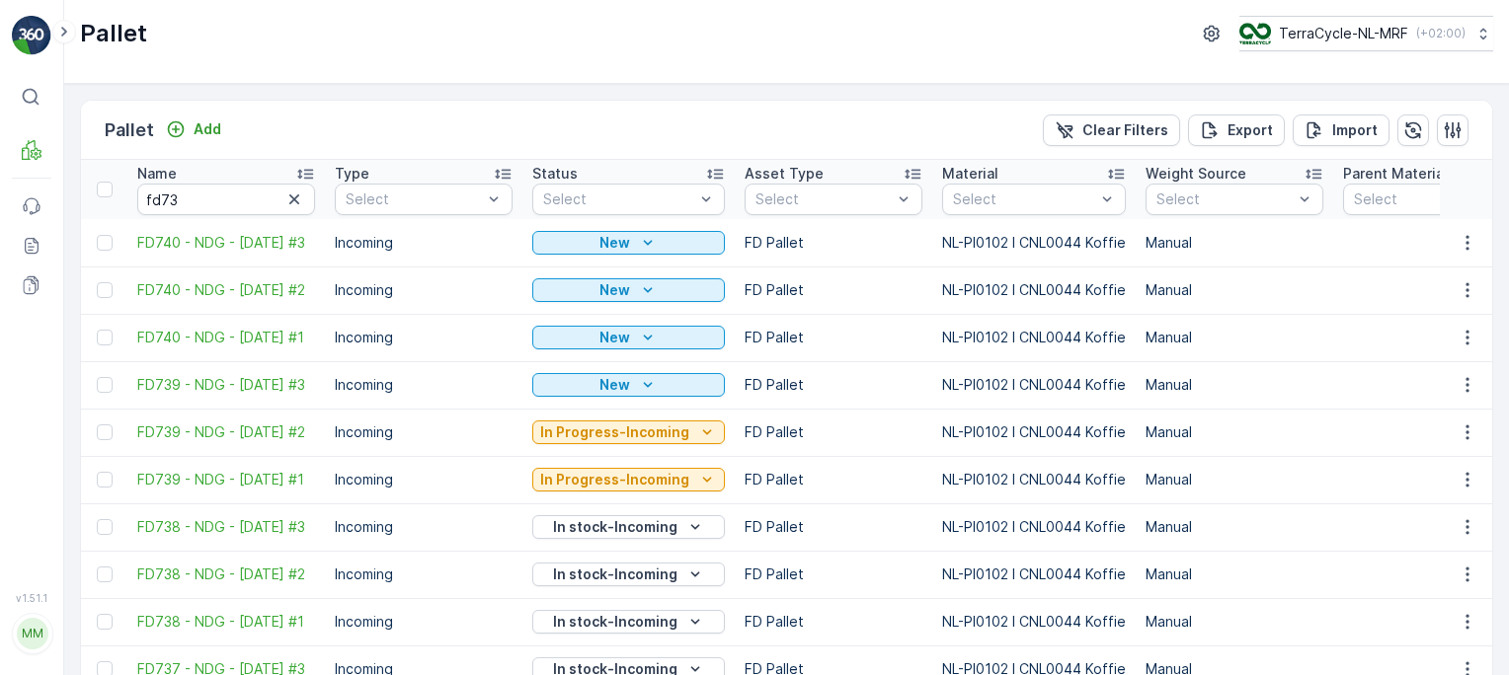
type input "fd7"
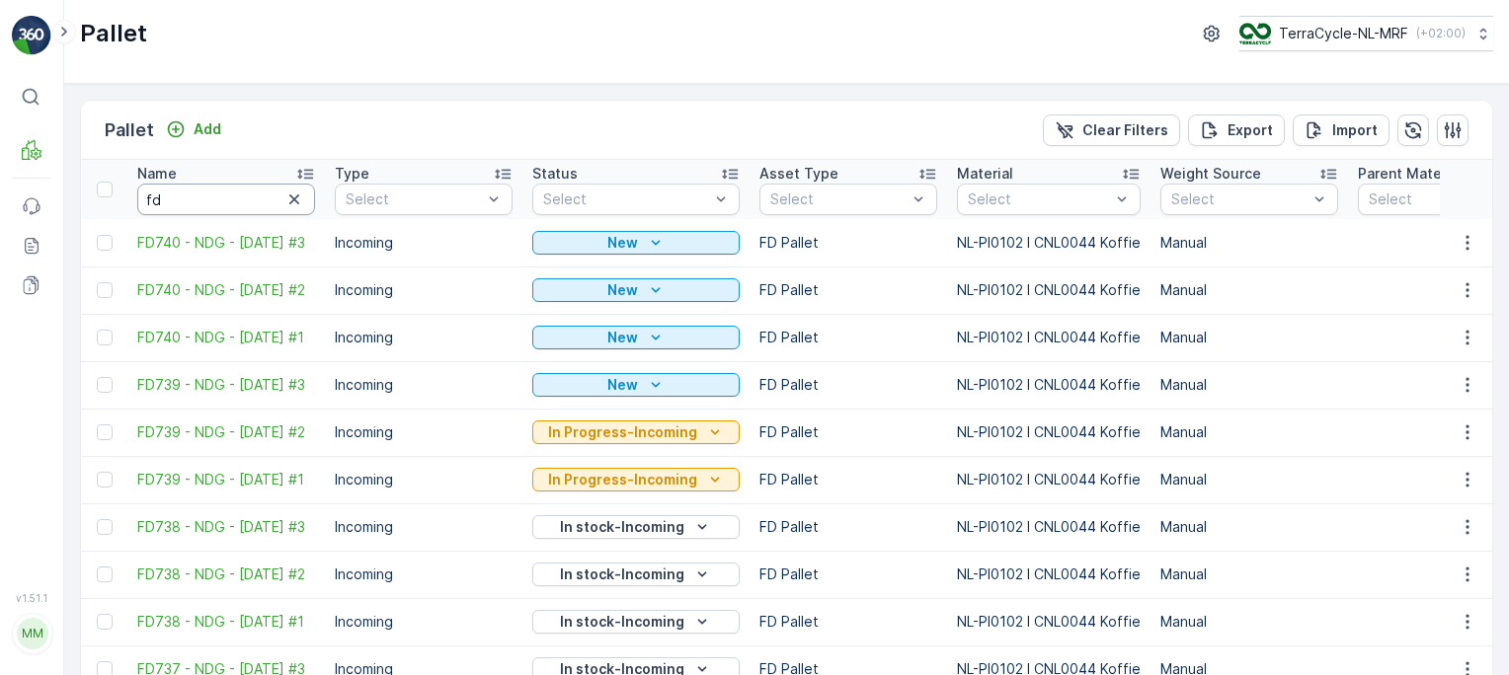
click at [199, 199] on input "fd" at bounding box center [226, 200] width 178 height 32
type input "fd7"
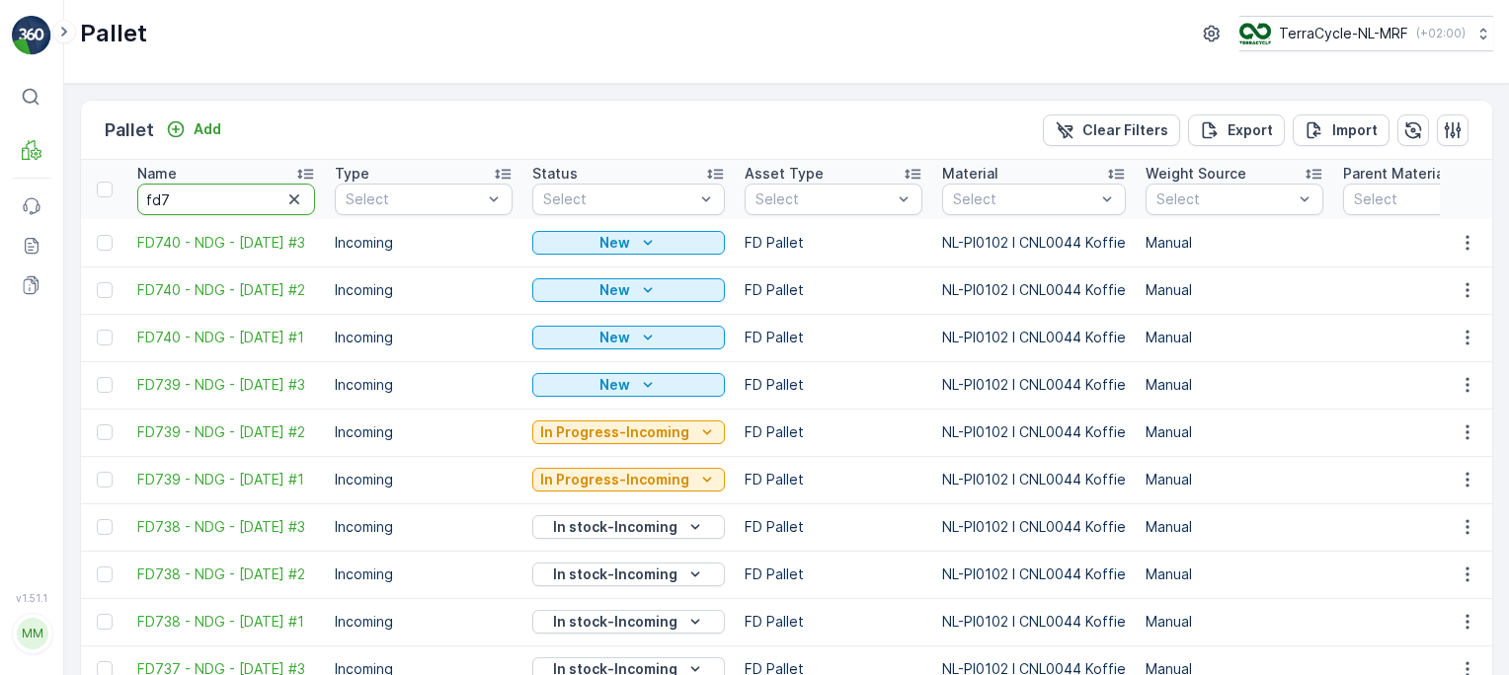
type input "fd74"
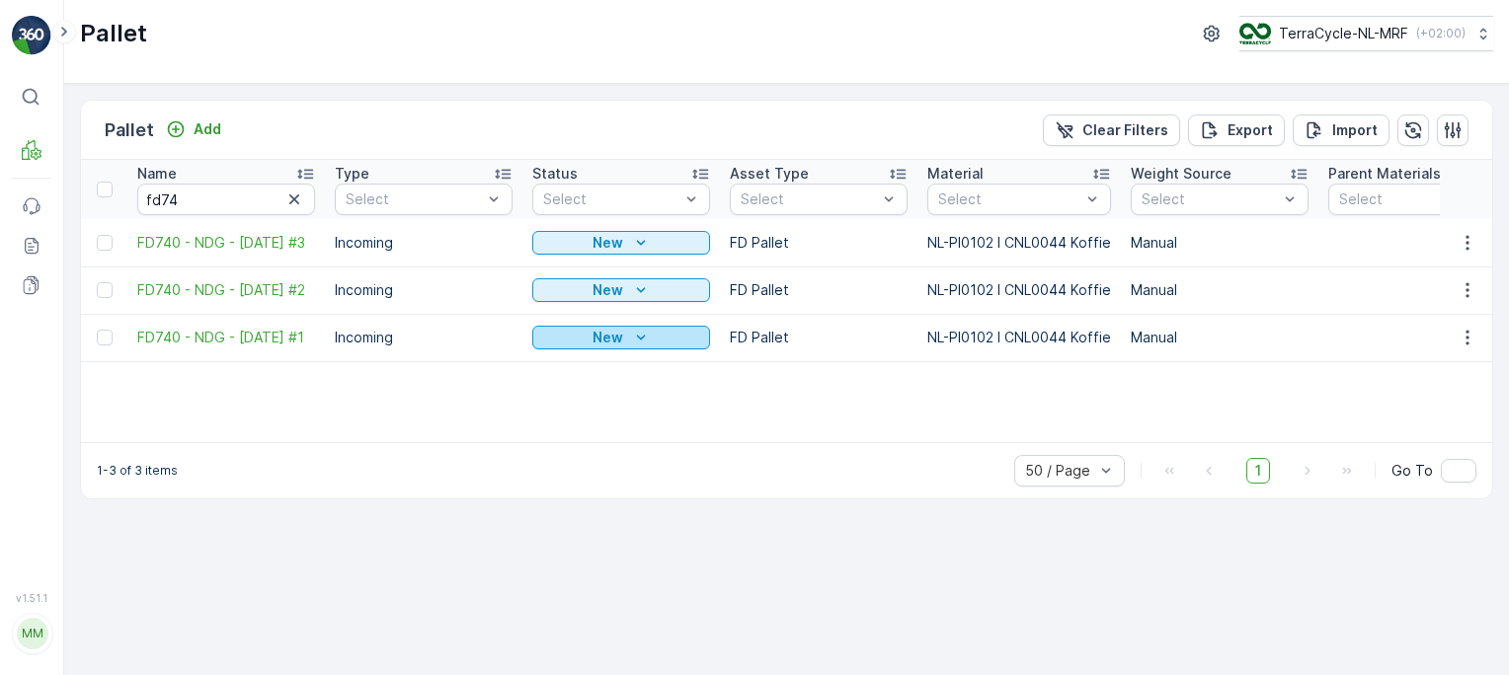
click at [666, 337] on div "New" at bounding box center [621, 338] width 162 height 20
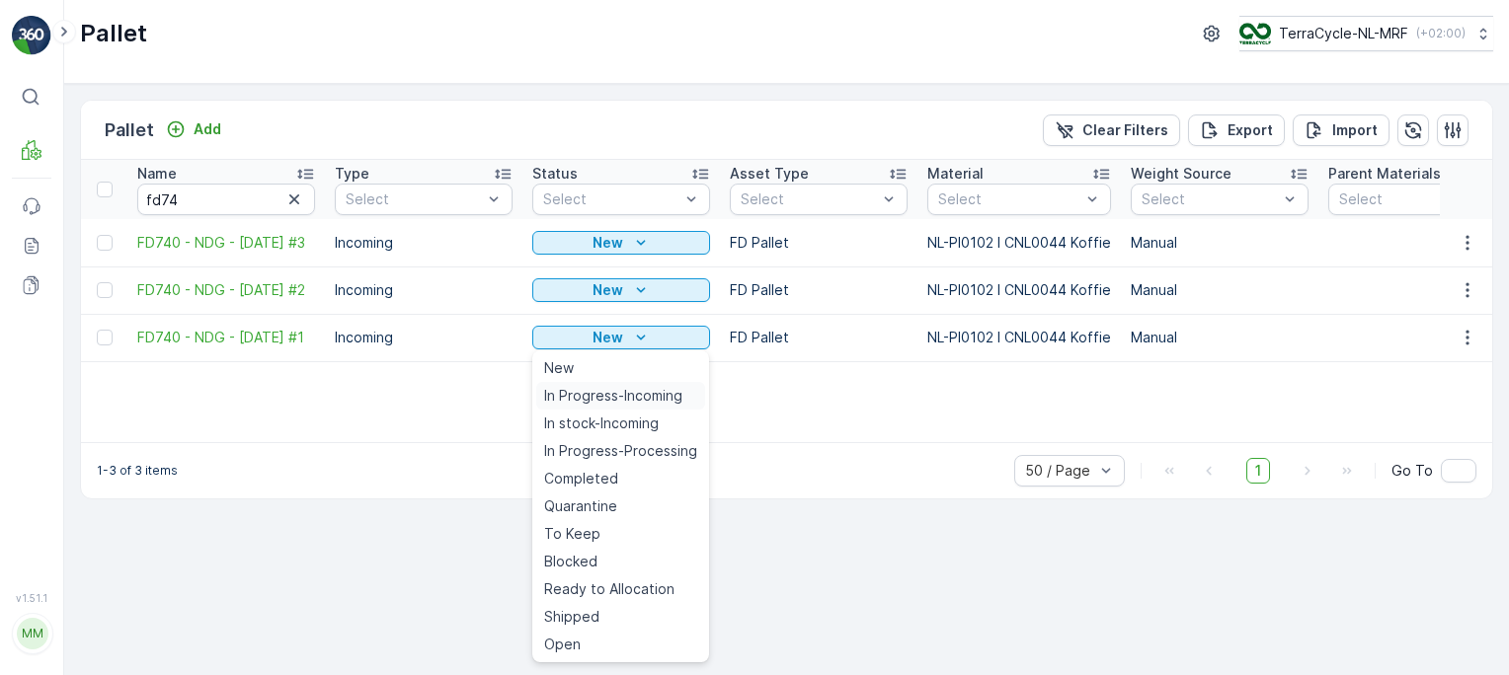
click at [615, 395] on span "In Progress-Incoming" at bounding box center [613, 396] width 138 height 20
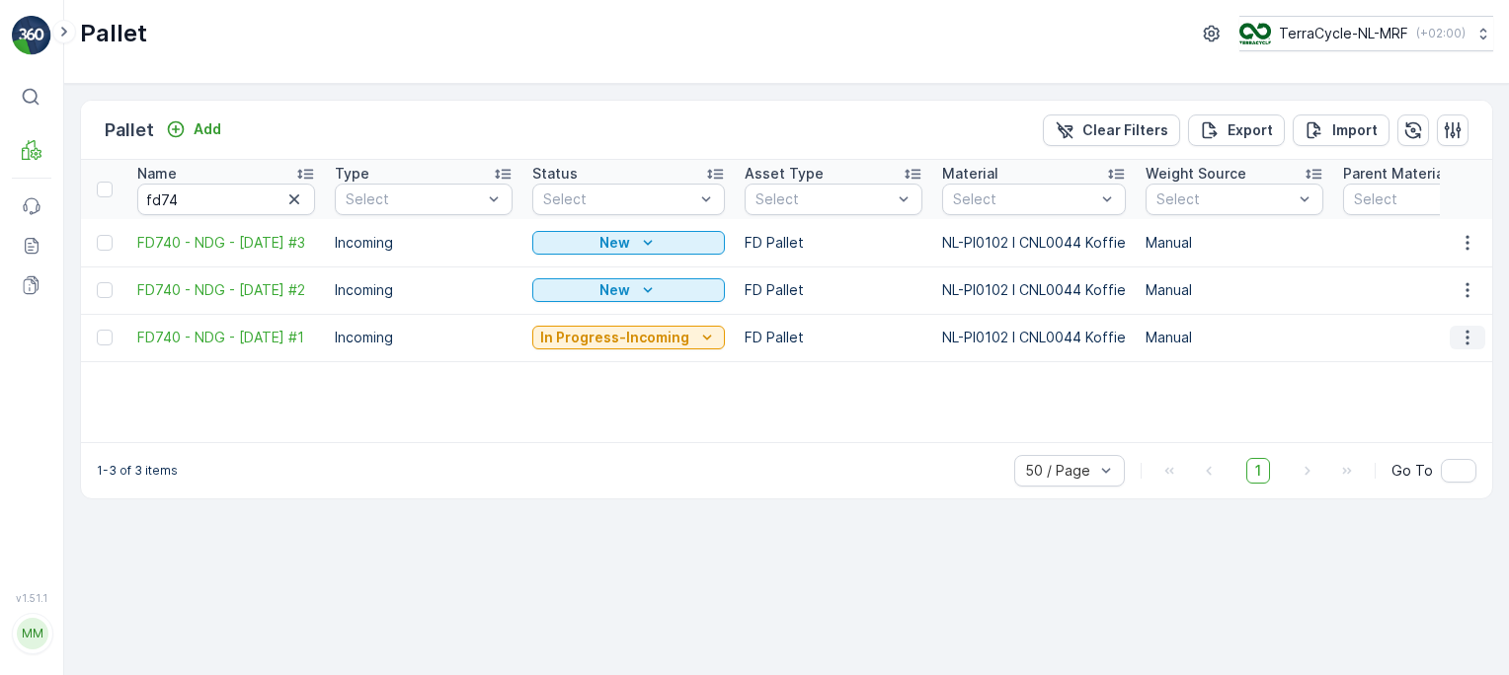
click at [1464, 344] on icon "button" at bounding box center [1468, 338] width 20 height 20
click at [1405, 400] on span "Edit Pallet" at bounding box center [1419, 396] width 67 height 20
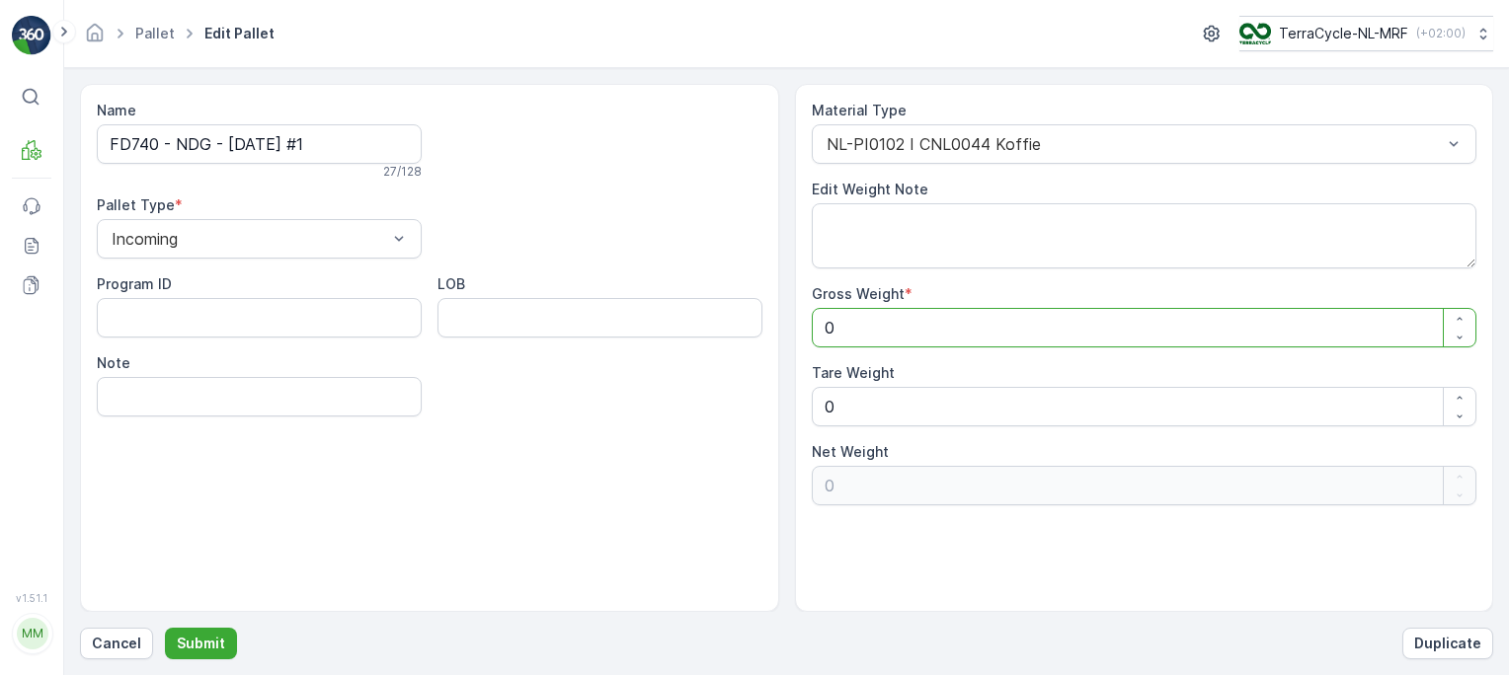
click at [895, 319] on Weight "0" at bounding box center [1145, 328] width 666 height 40
type Weight "1"
type Weight "11"
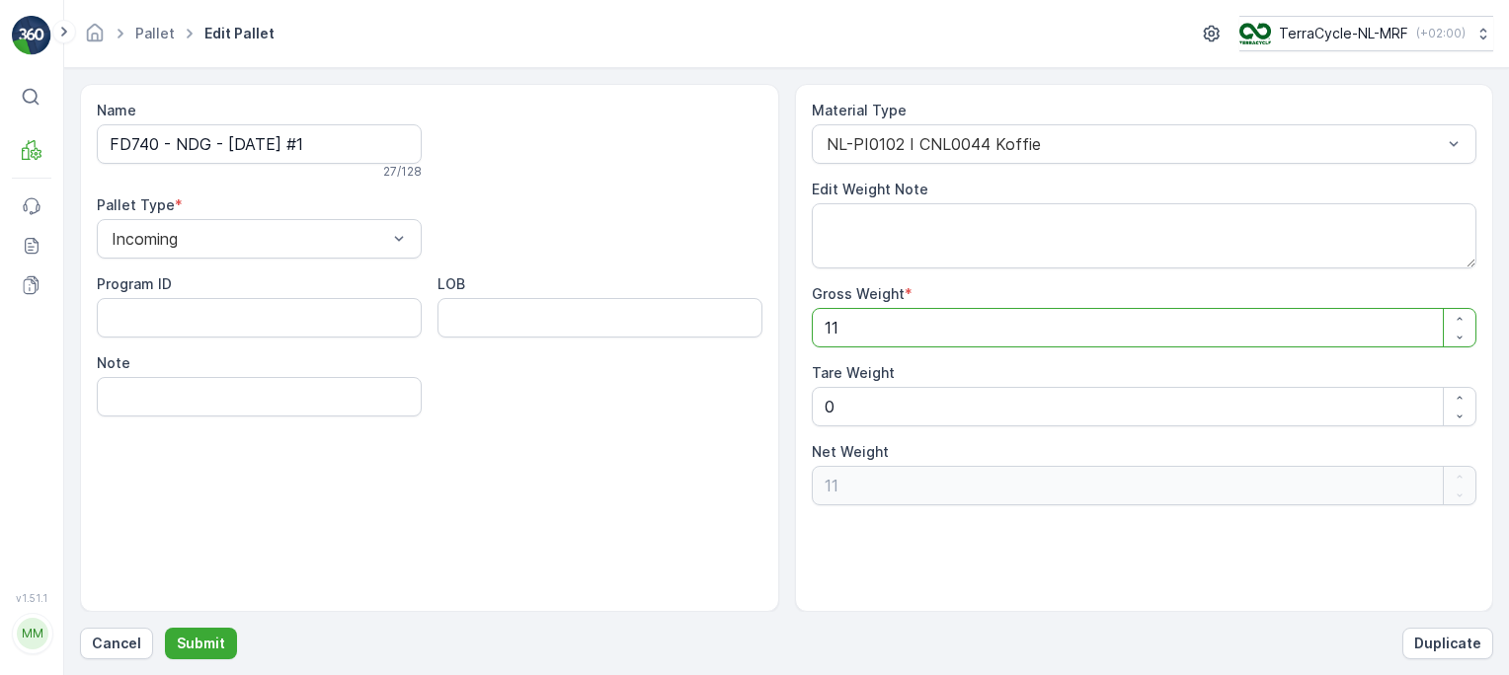
type Weight "119"
click at [832, 415] on Weight "0" at bounding box center [1145, 407] width 666 height 40
type Weight "0"
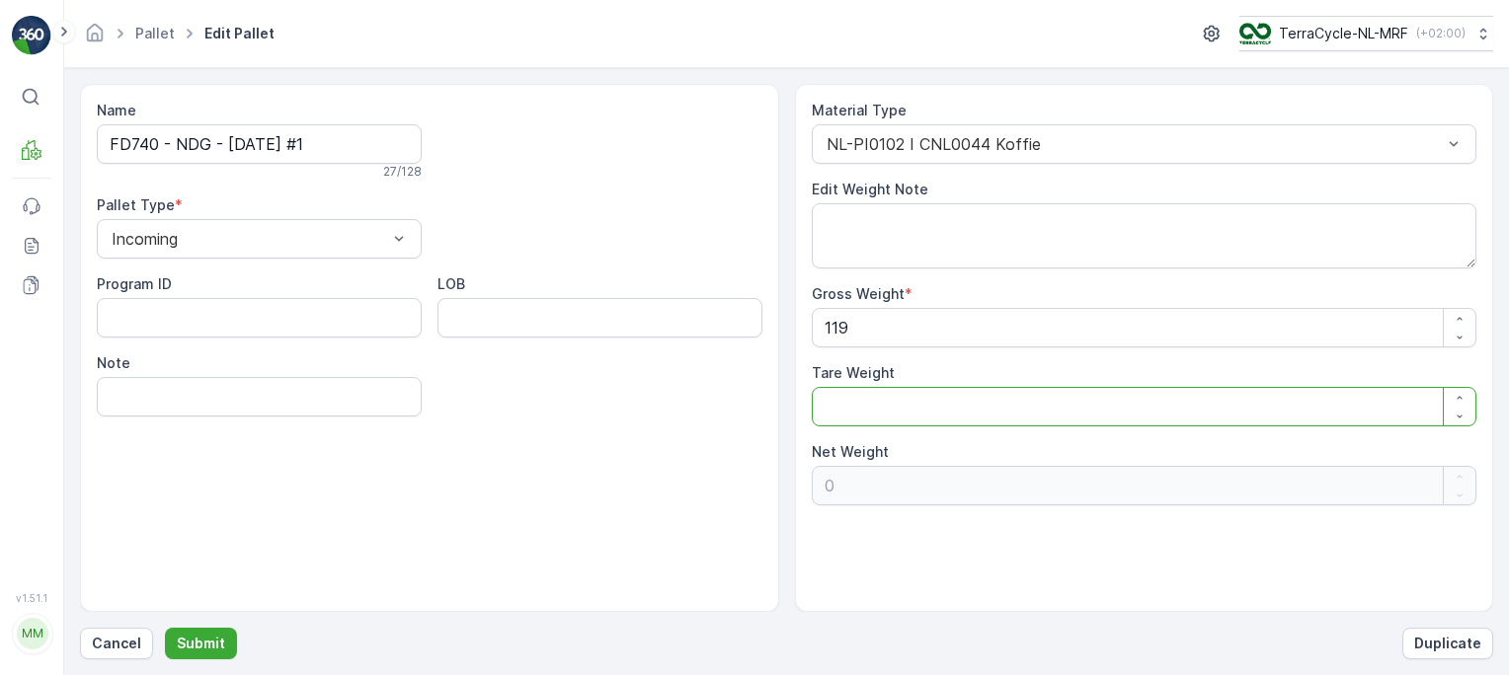
type Weight "1"
type Weight "118"
type Weight "1"
click at [205, 649] on p "Submit" at bounding box center [201, 644] width 48 height 20
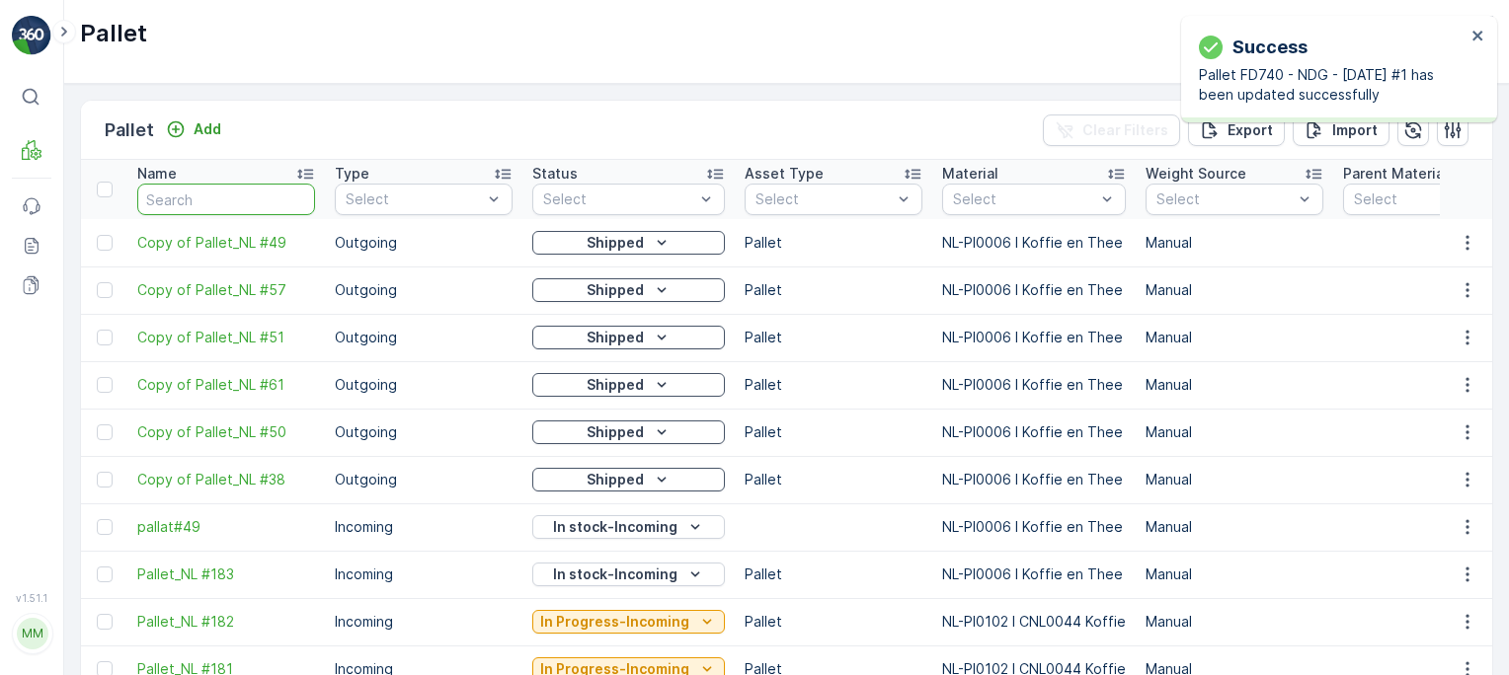
click at [244, 188] on input "text" at bounding box center [226, 200] width 178 height 32
click at [221, 198] on input "text" at bounding box center [226, 200] width 178 height 32
type input "fd"
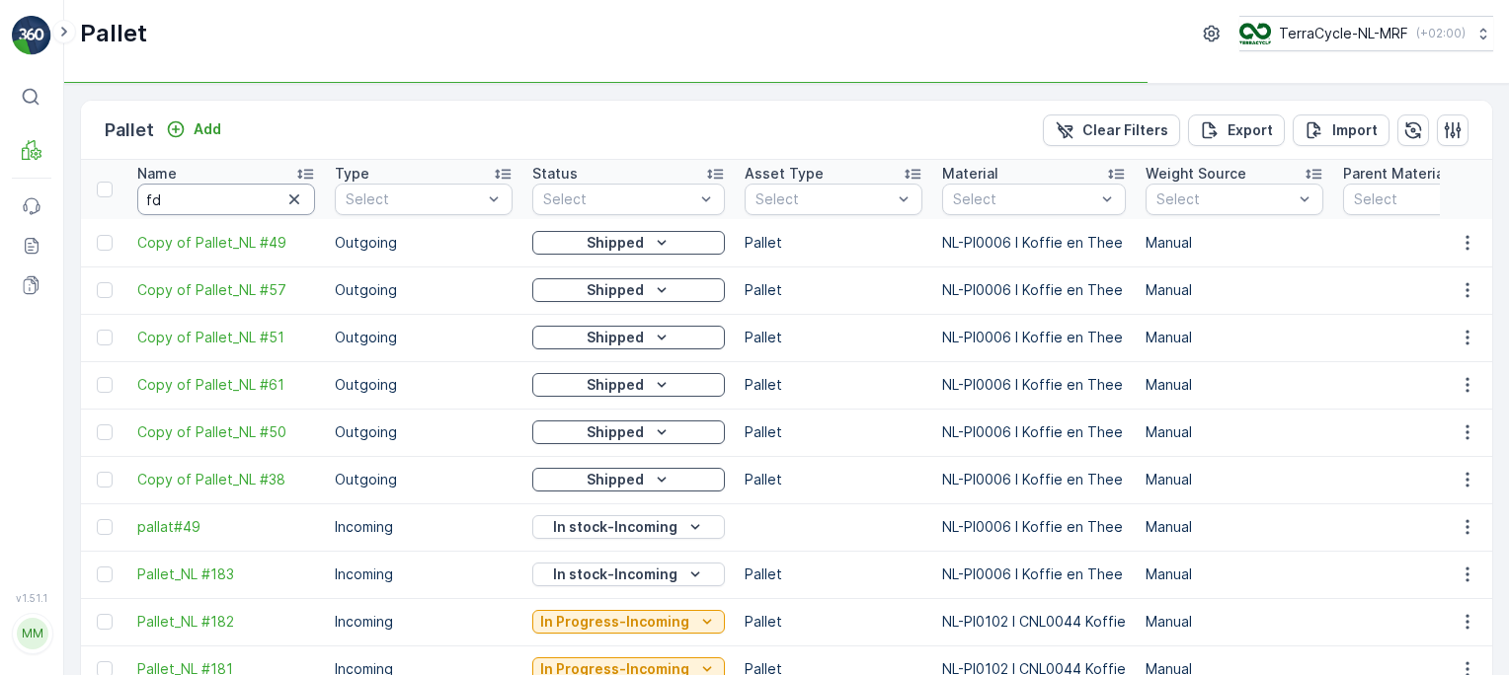
click at [221, 198] on input "fd" at bounding box center [226, 200] width 178 height 32
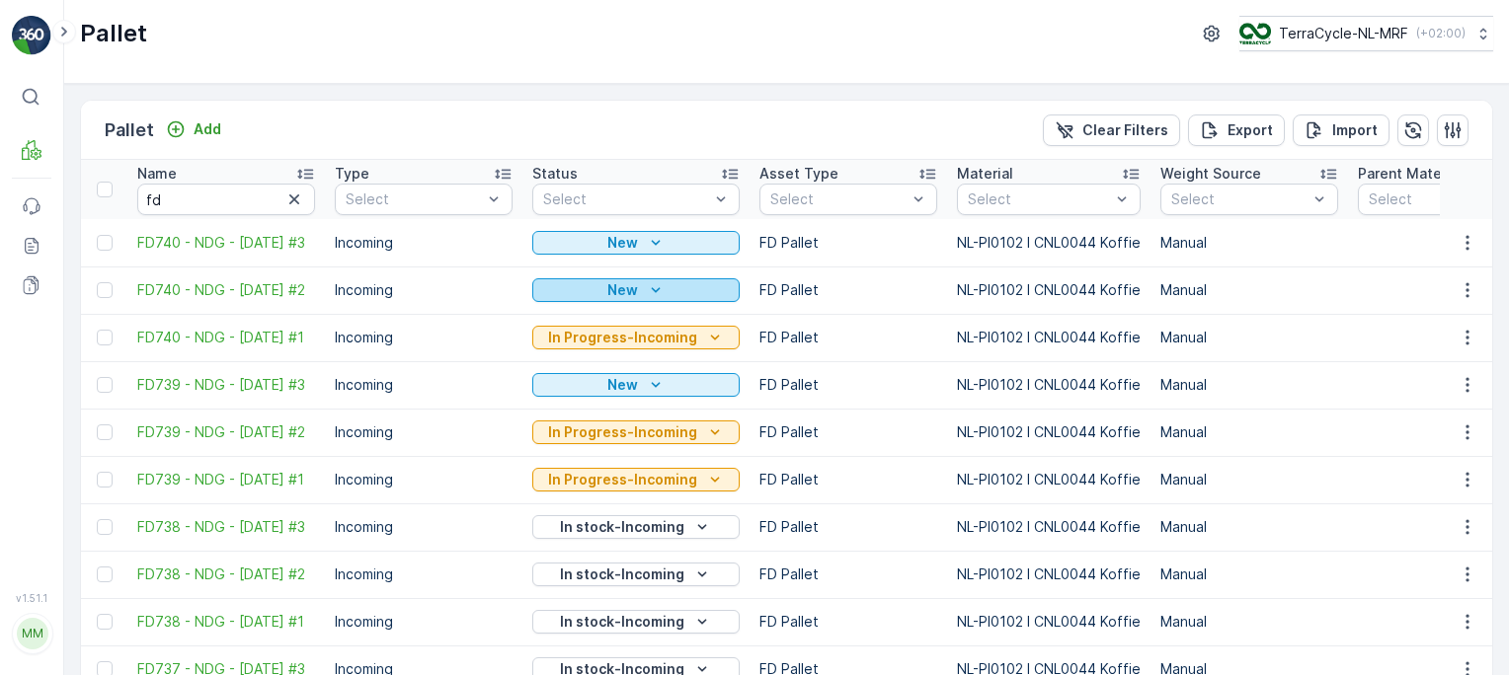
click at [611, 289] on p "New" at bounding box center [622, 290] width 31 height 20
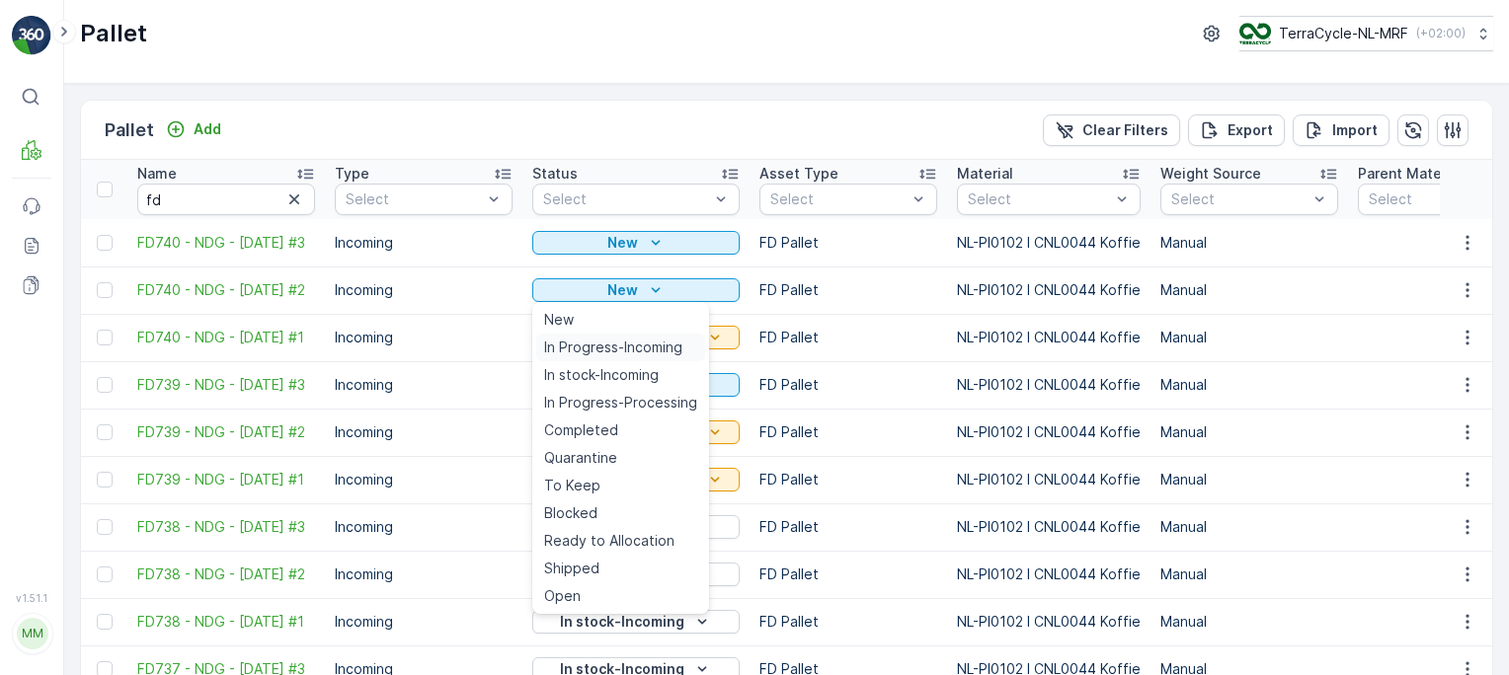
click at [607, 348] on span "In Progress-Incoming" at bounding box center [613, 348] width 138 height 20
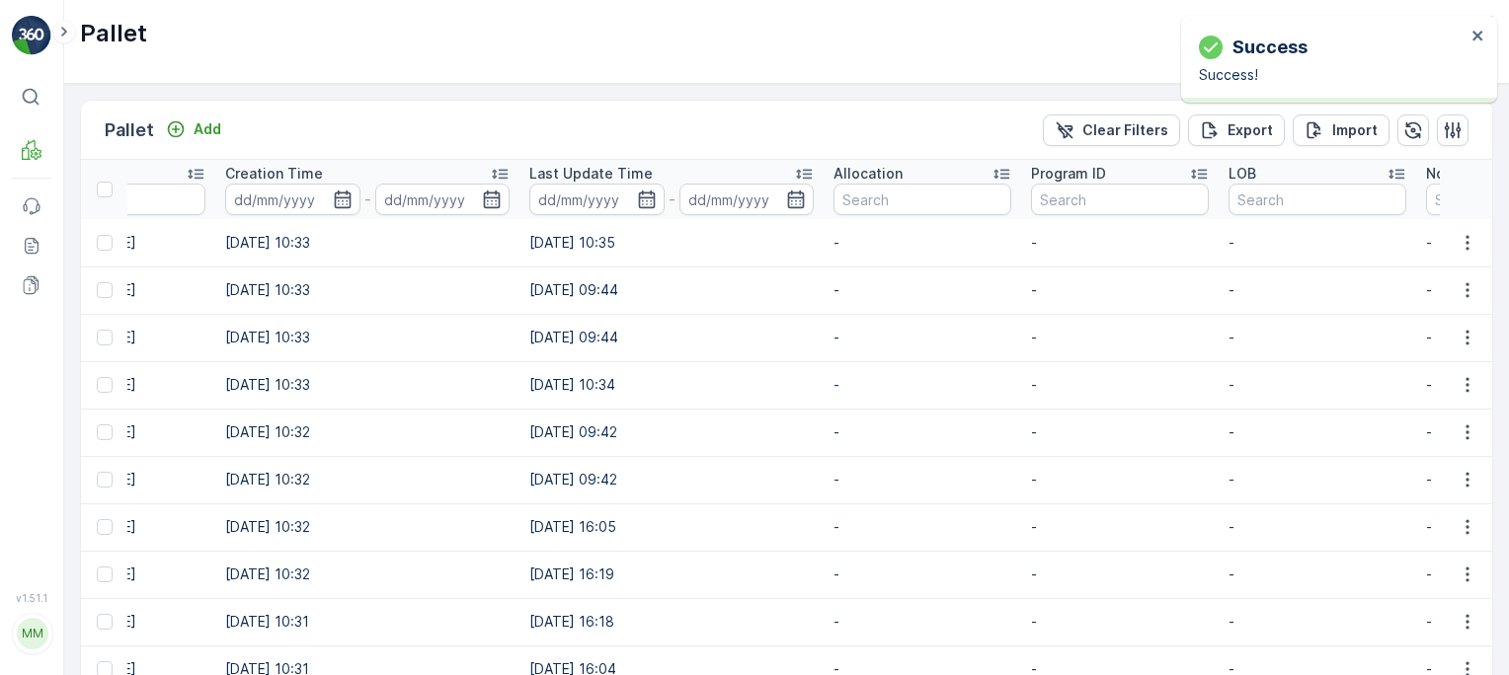
scroll to position [0, 2291]
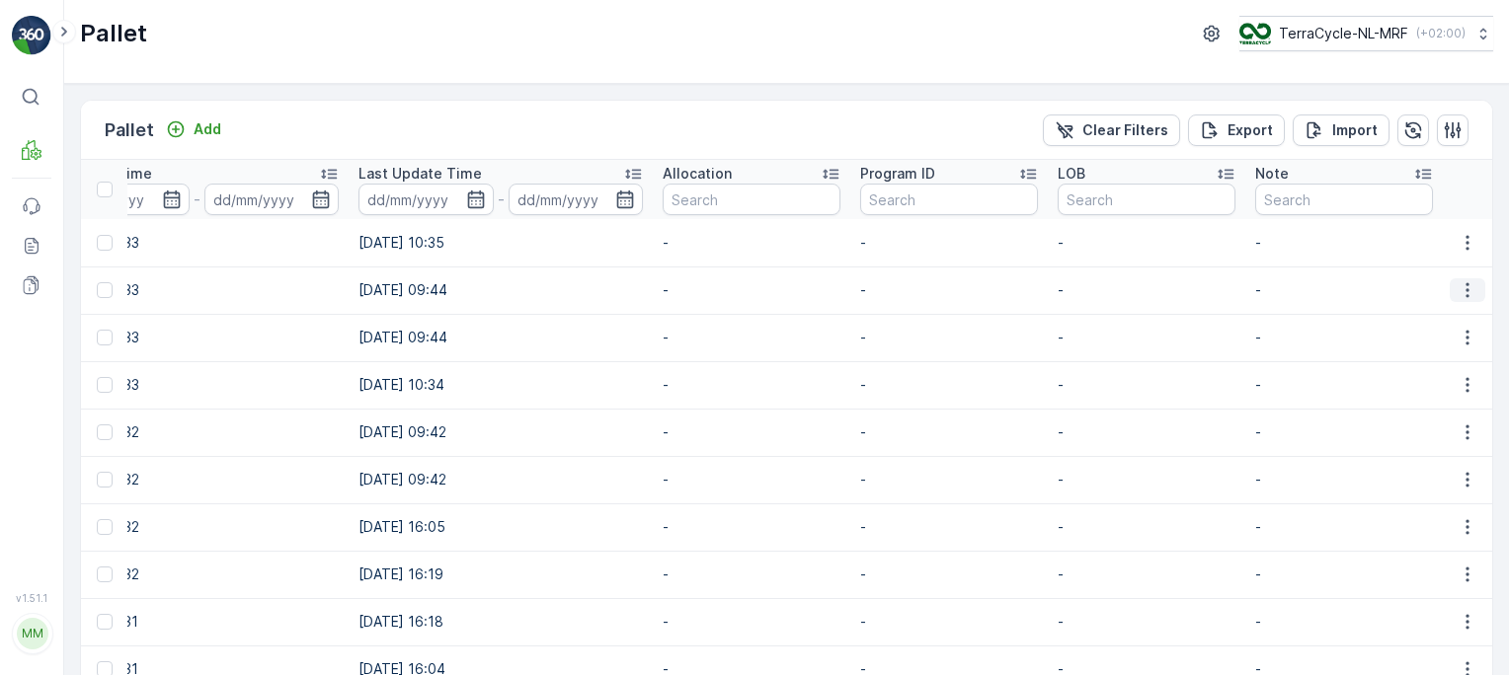
click at [1458, 293] on icon "button" at bounding box center [1468, 290] width 20 height 20
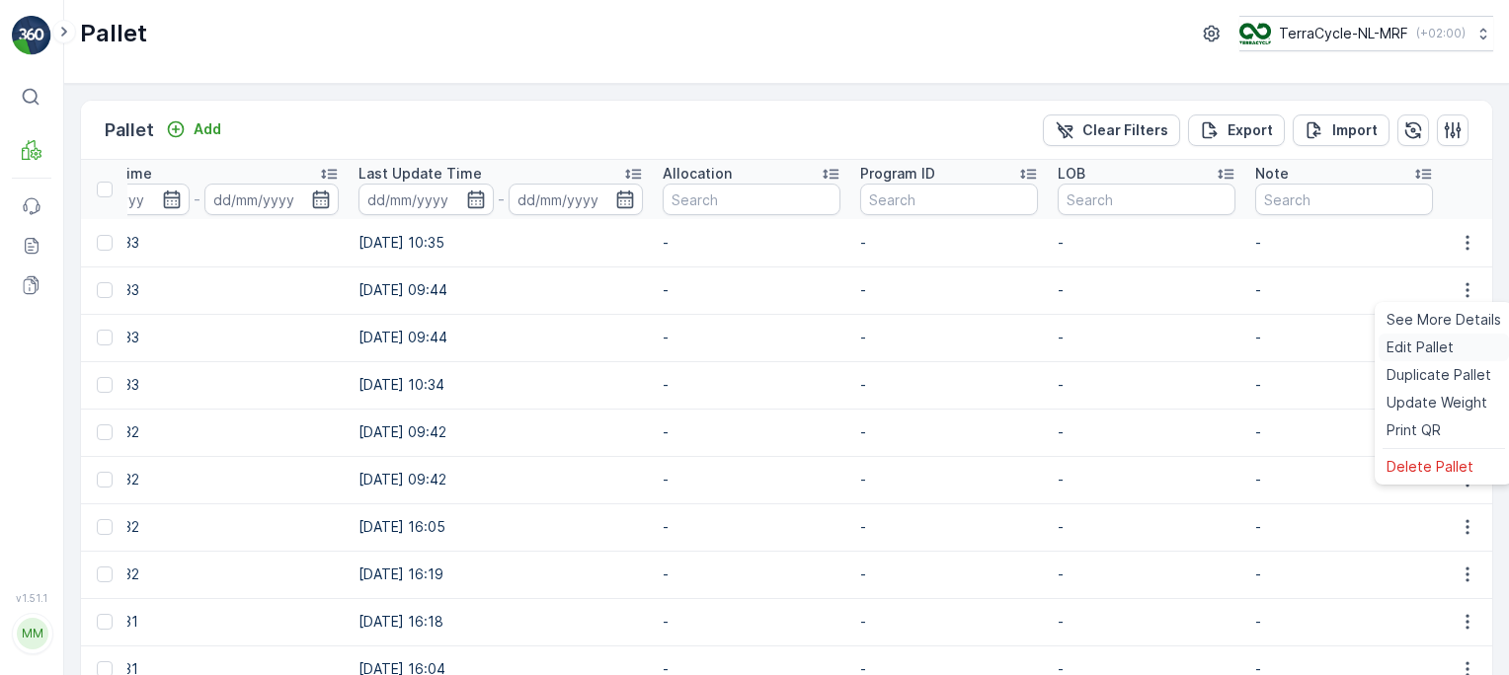
click at [1416, 344] on span "Edit Pallet" at bounding box center [1419, 348] width 67 height 20
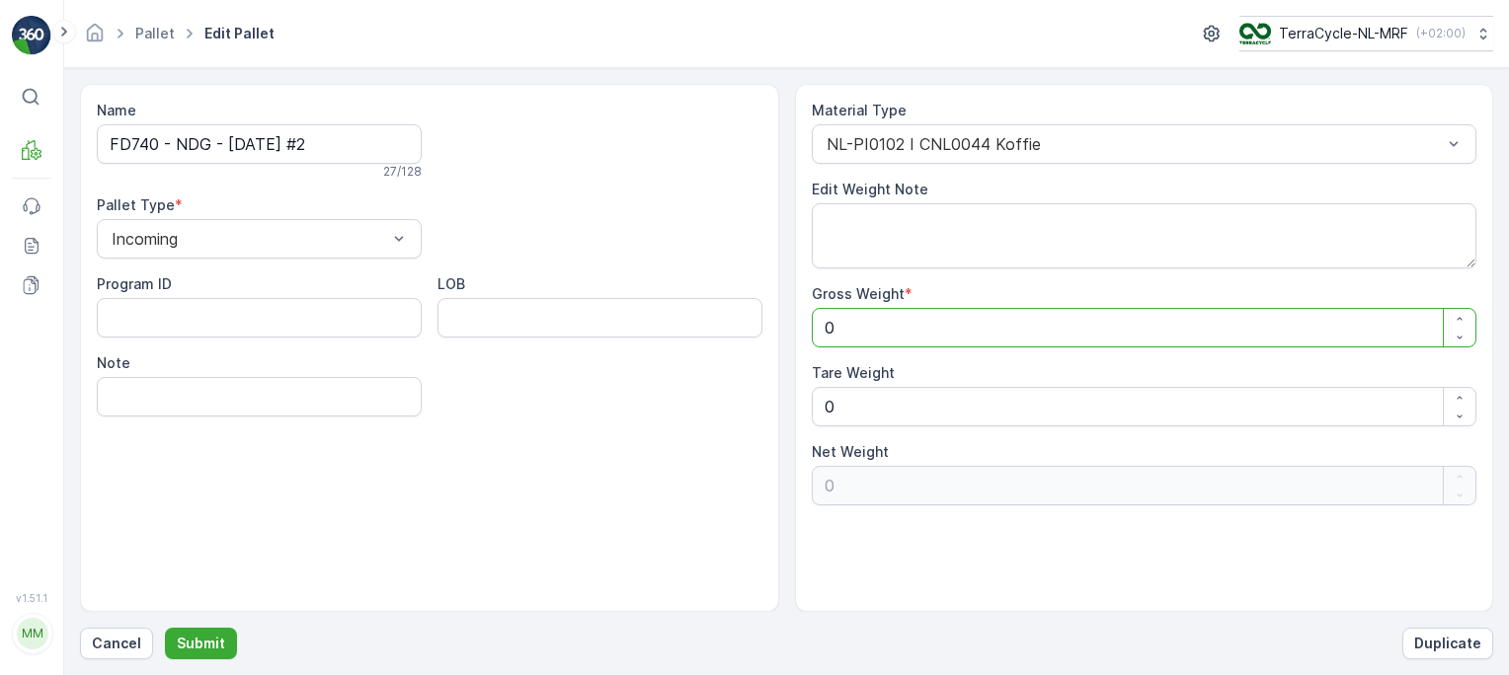
click at [1186, 332] on Weight "0" at bounding box center [1145, 328] width 666 height 40
type Weight "9"
type Weight "95"
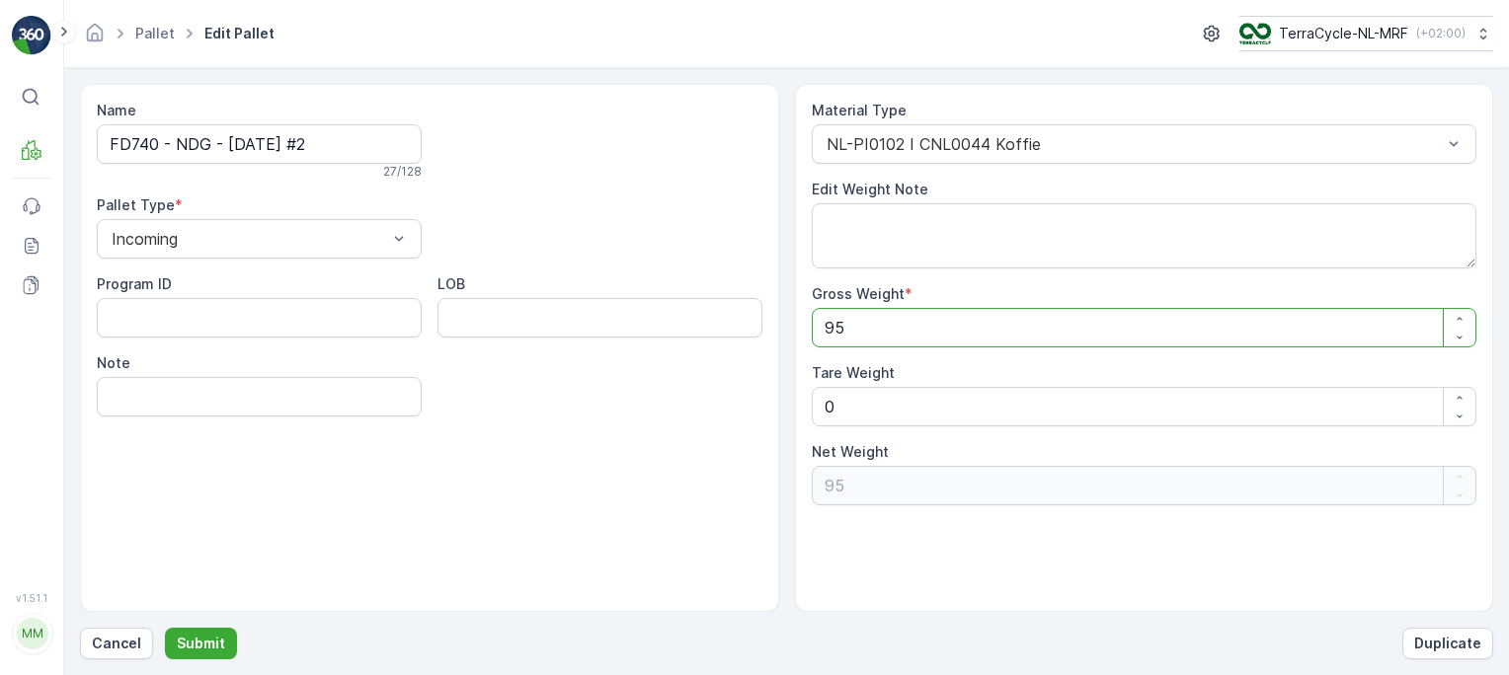
type Weight "95"
click at [1113, 407] on Weight "0" at bounding box center [1145, 407] width 666 height 40
type Weight "0"
type Weight "1"
type Weight "94"
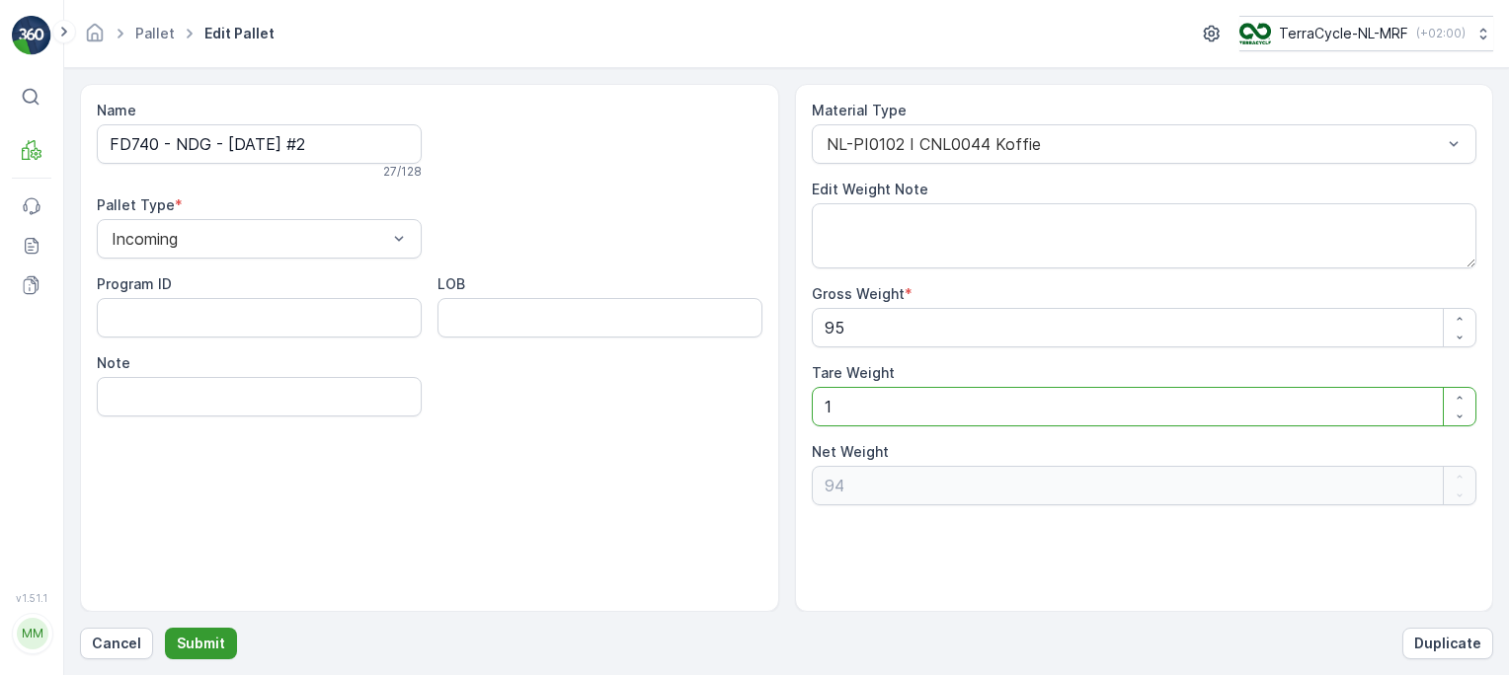
type Weight "1"
click at [194, 634] on p "Submit" at bounding box center [201, 644] width 48 height 20
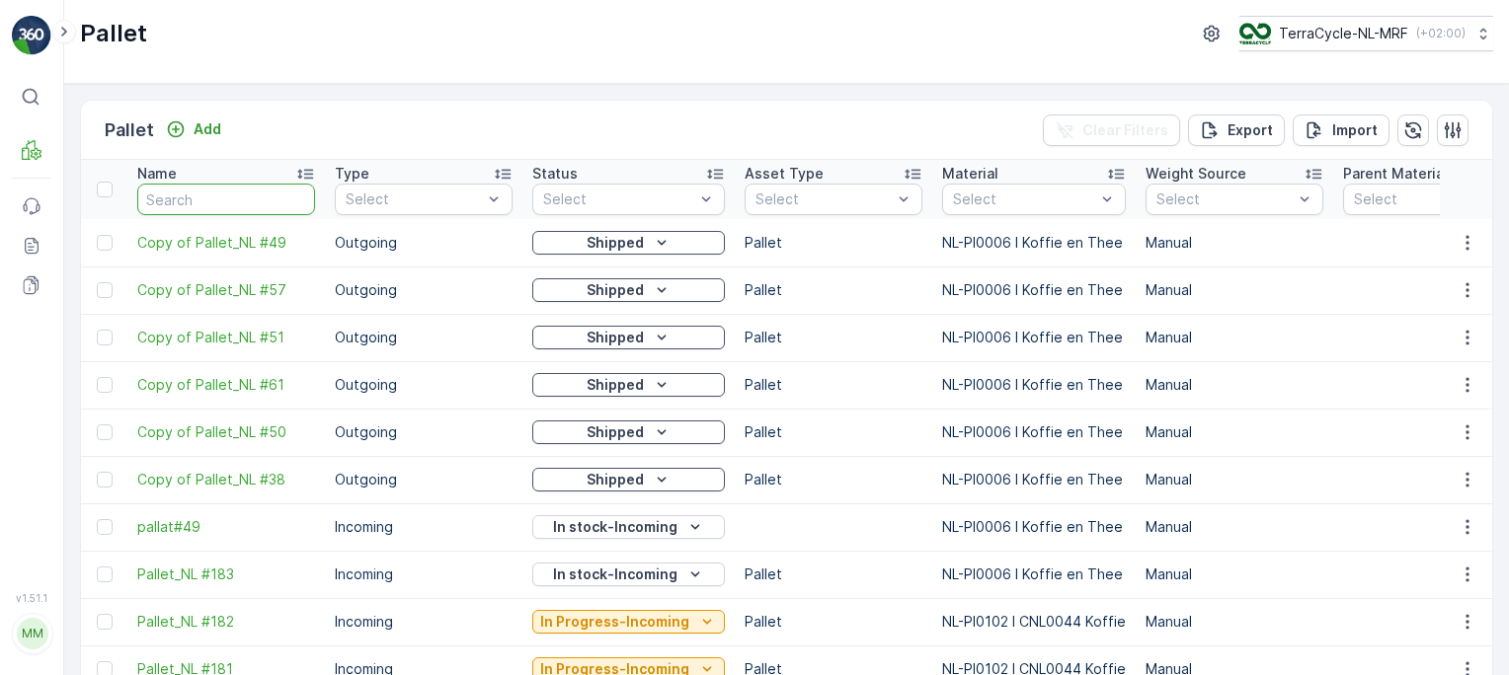
click at [213, 194] on input "text" at bounding box center [226, 200] width 178 height 32
type input "fd"
click at [213, 194] on input "fd" at bounding box center [226, 200] width 178 height 32
type input "fd7"
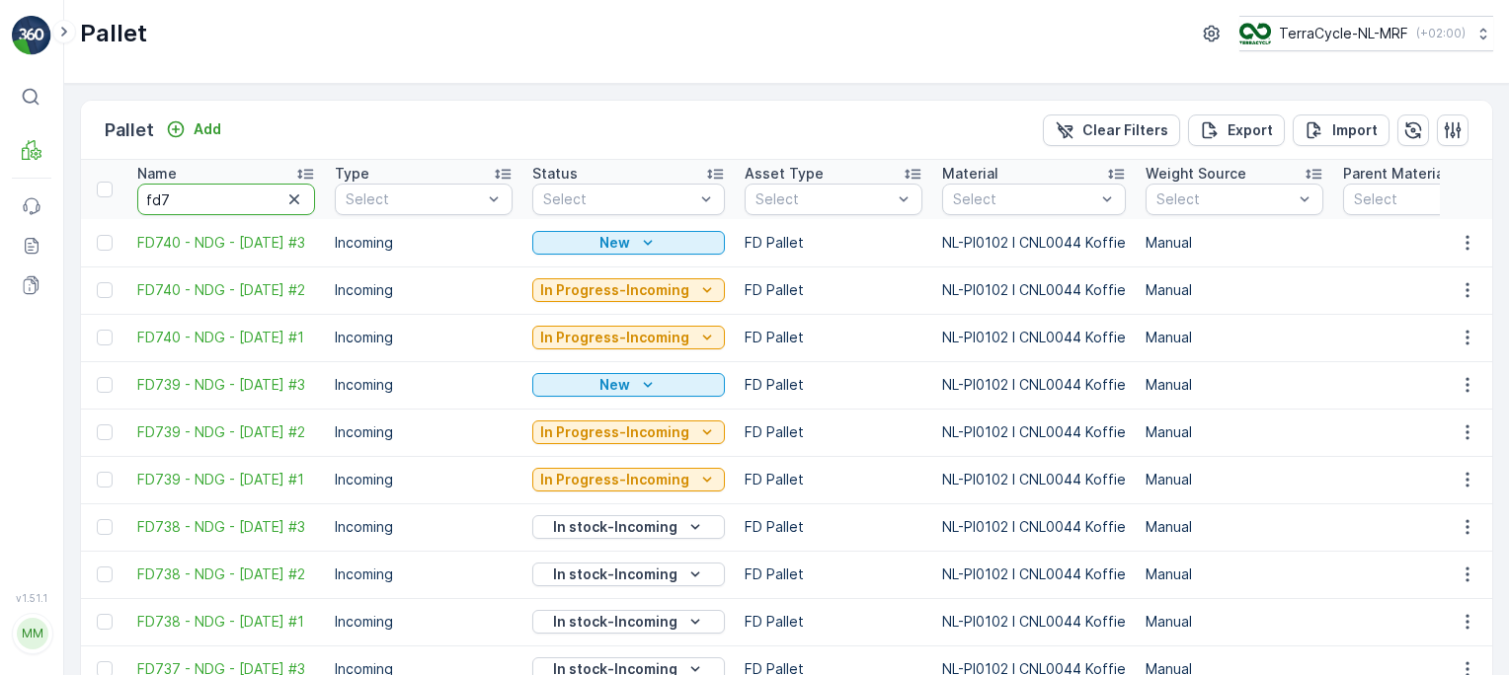
click at [209, 198] on input "fd7" at bounding box center [226, 200] width 178 height 32
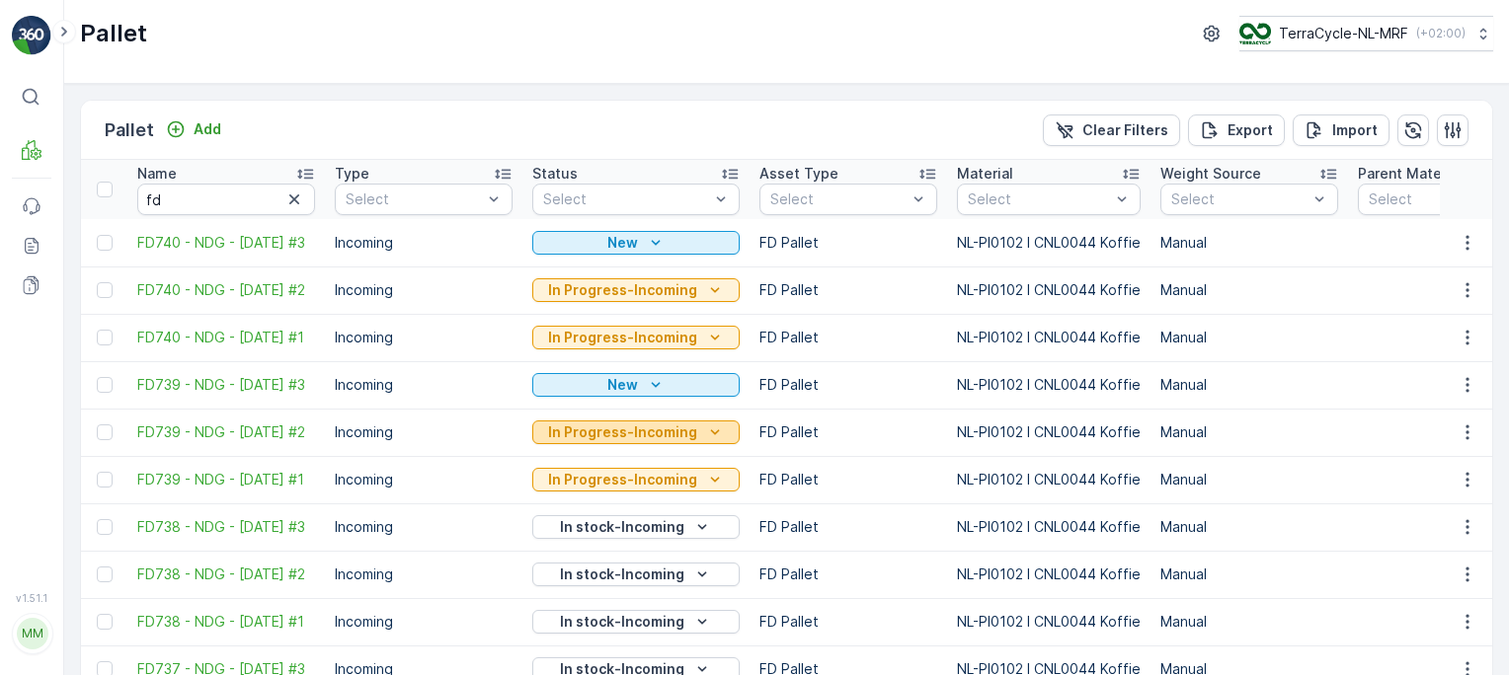
click at [593, 442] on p "In Progress-Incoming" at bounding box center [622, 433] width 149 height 20
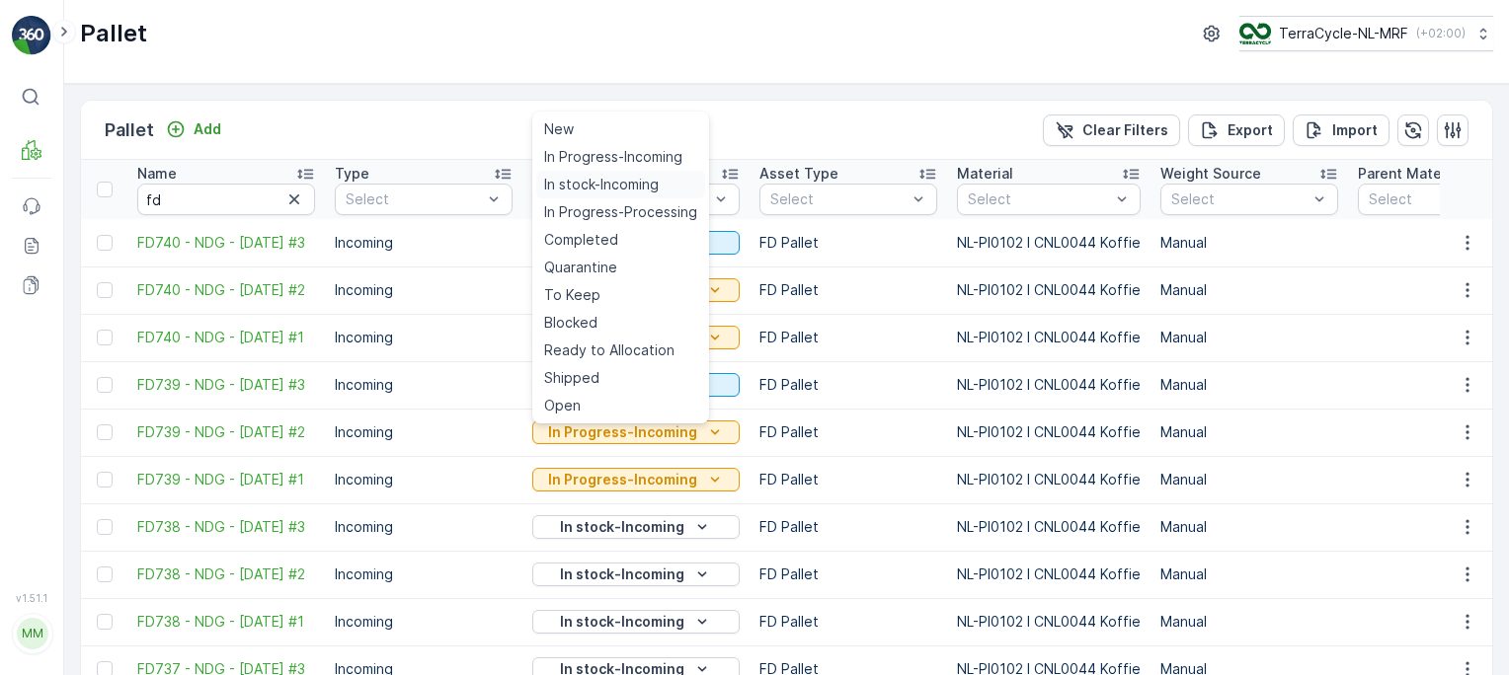
click at [621, 182] on span "In stock-Incoming" at bounding box center [601, 185] width 115 height 20
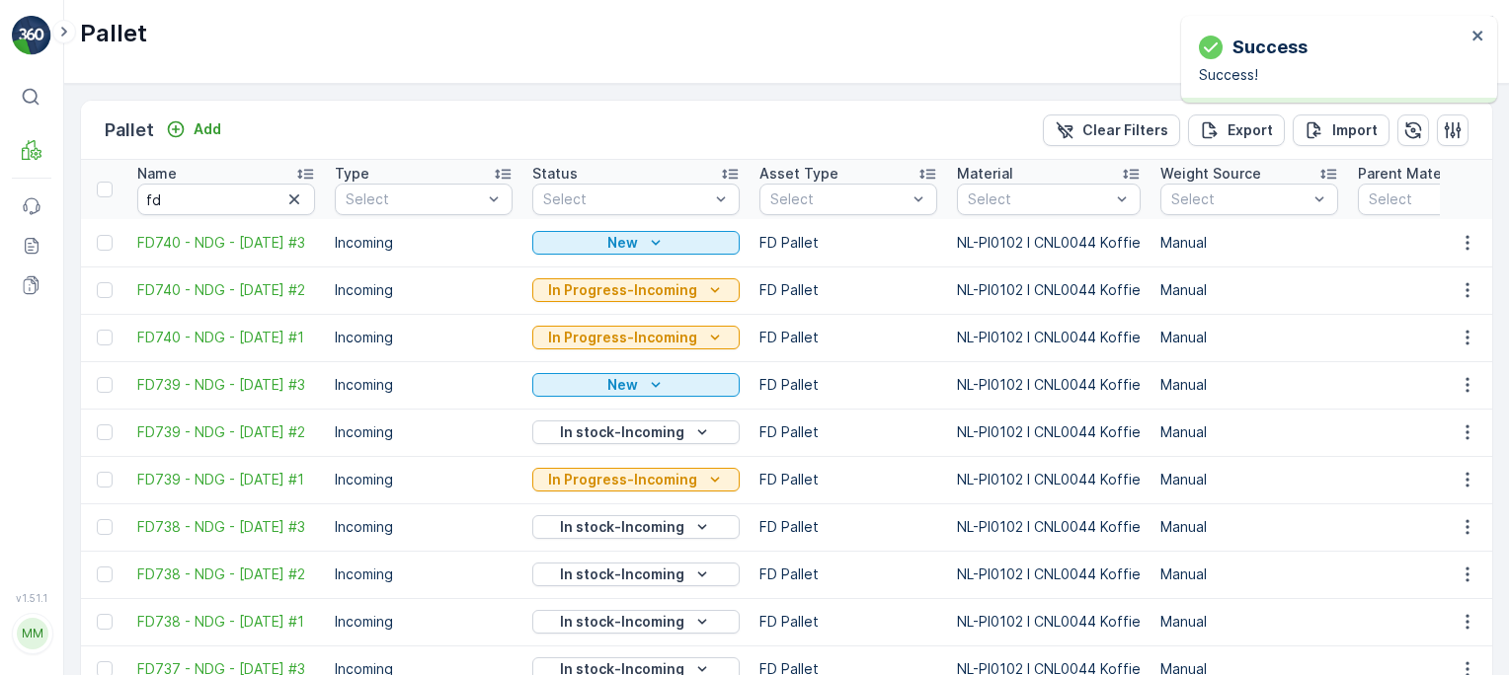
click at [605, 474] on p "In Progress-Incoming" at bounding box center [622, 480] width 149 height 20
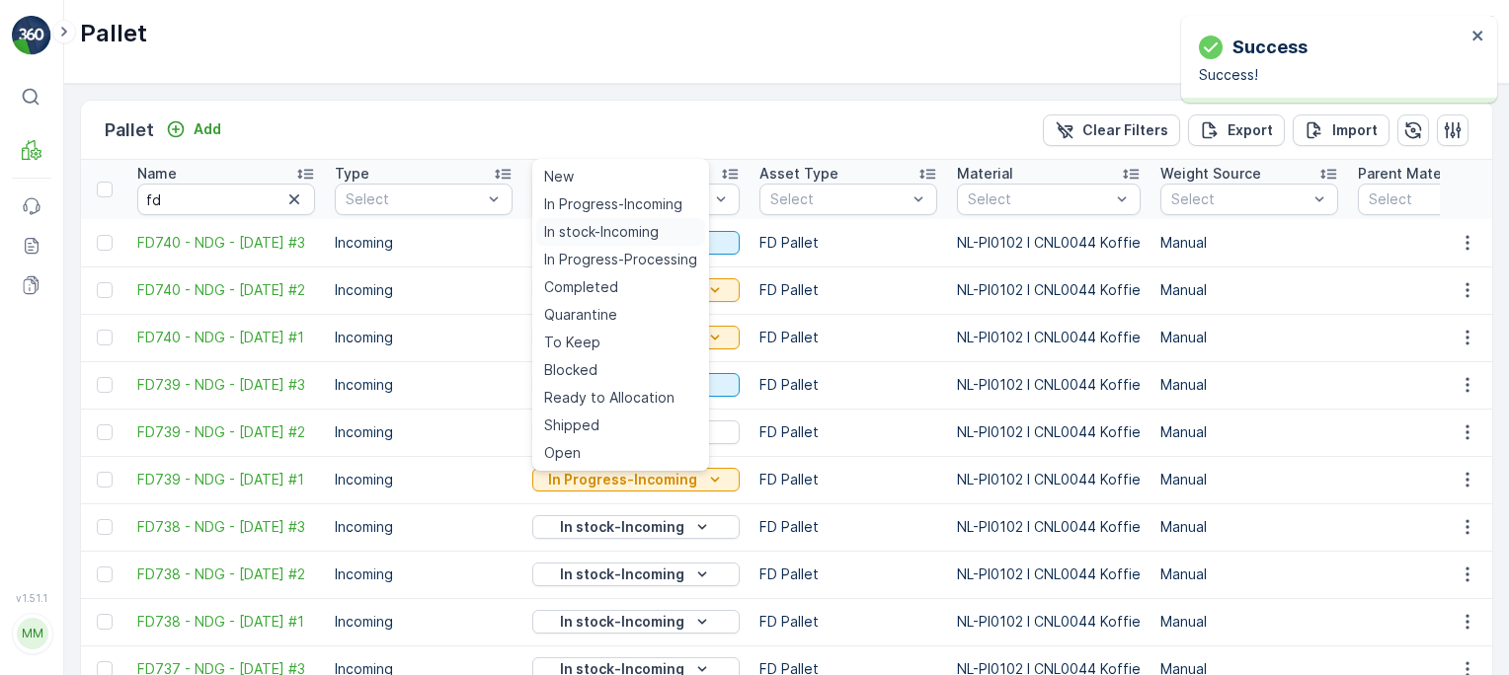
click at [620, 232] on span "In stock-Incoming" at bounding box center [601, 232] width 115 height 20
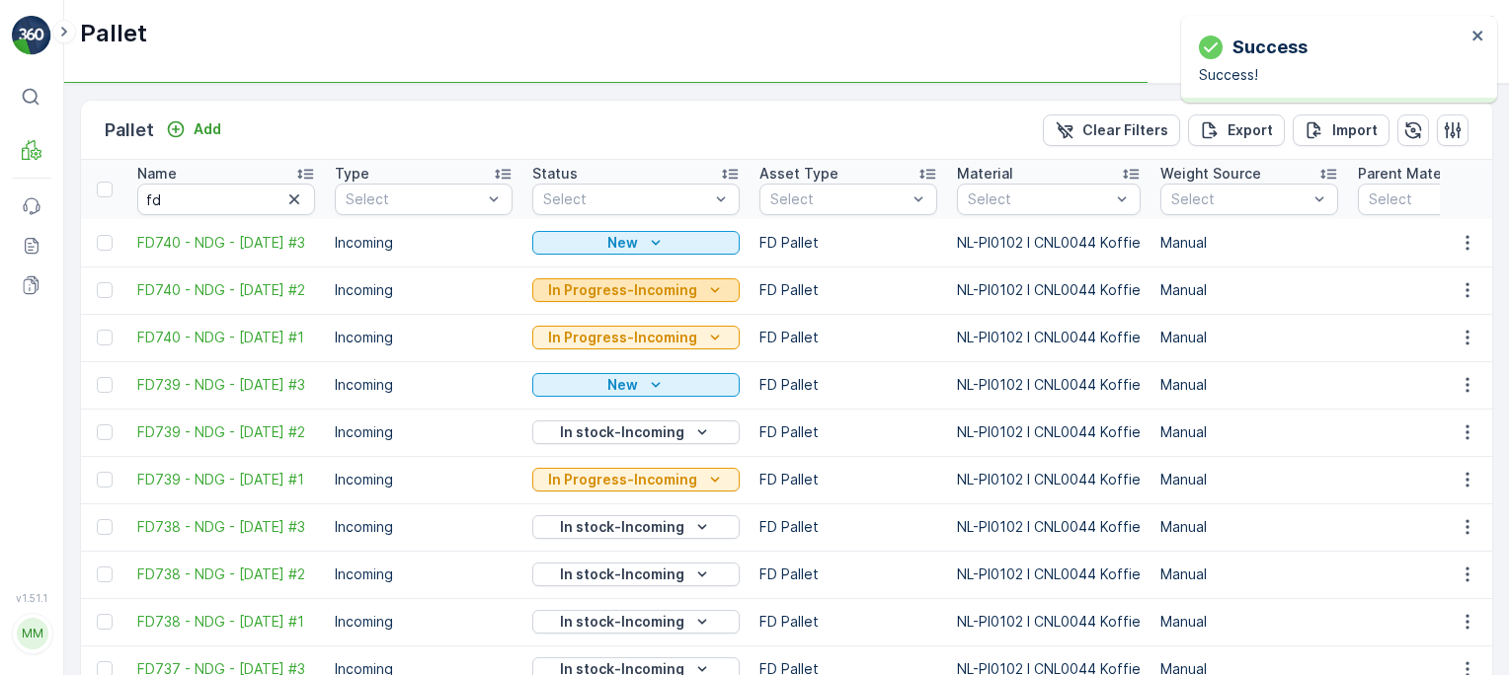
click at [617, 287] on p "In Progress-Incoming" at bounding box center [622, 290] width 149 height 20
click at [621, 291] on p "In Progress-Incoming" at bounding box center [622, 290] width 149 height 20
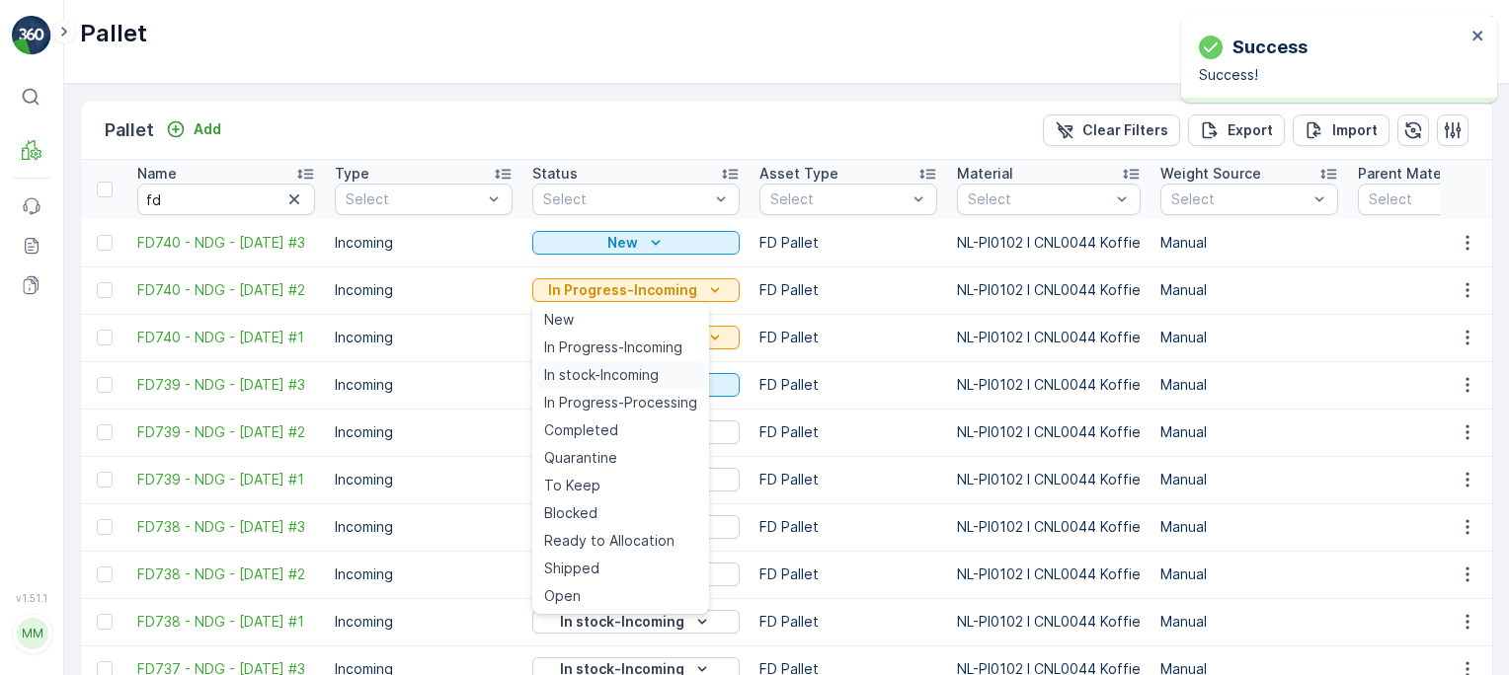
click at [607, 370] on span "In stock-Incoming" at bounding box center [601, 375] width 115 height 20
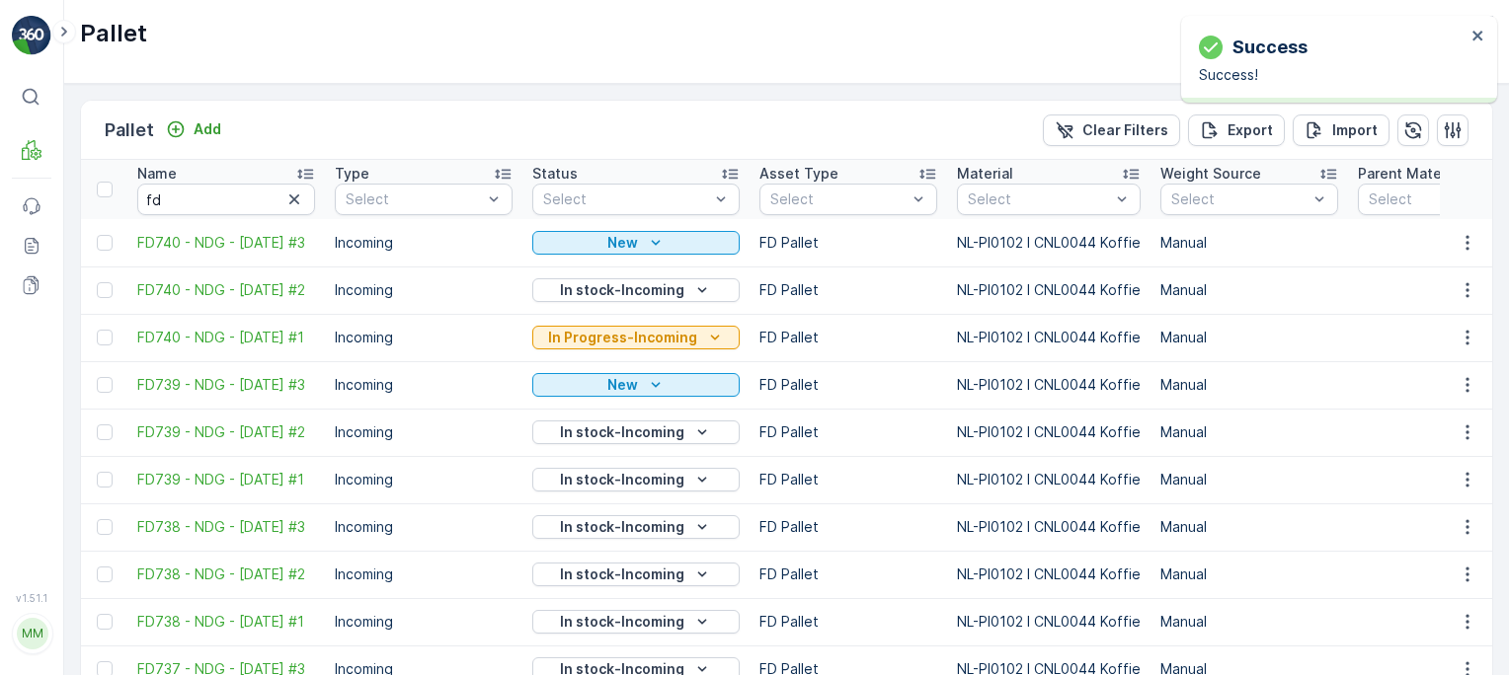
click at [619, 332] on p "In Progress-Incoming" at bounding box center [622, 338] width 149 height 20
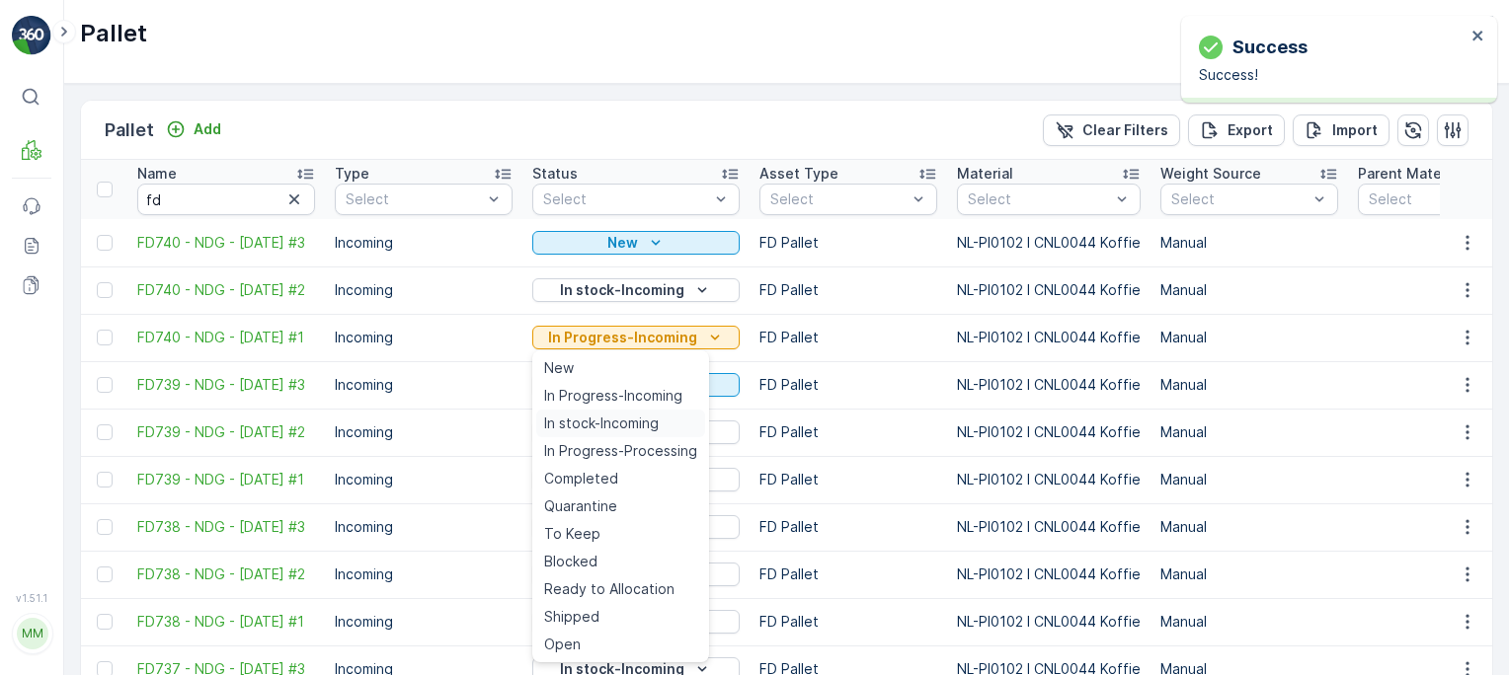
click at [608, 423] on span "In stock-Incoming" at bounding box center [601, 424] width 115 height 20
